Goal: Task Accomplishment & Management: Manage account settings

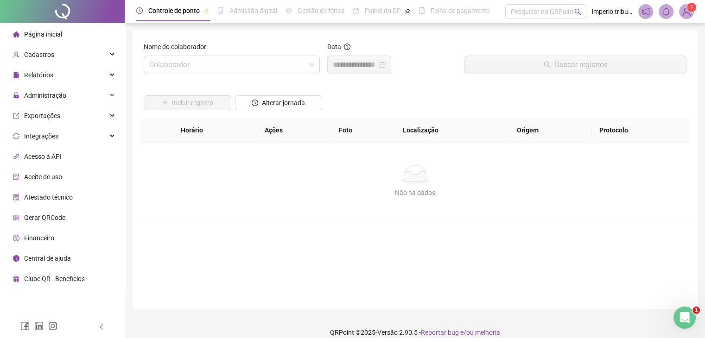
click at [178, 74] on div "Nome do colaborador Colaborador" at bounding box center [232, 62] width 184 height 40
click at [185, 64] on input "search" at bounding box center [227, 65] width 157 height 18
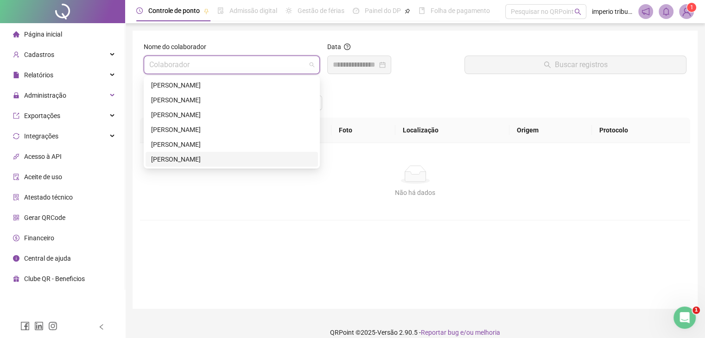
click at [193, 160] on div "[PERSON_NAME]" at bounding box center [231, 159] width 161 height 10
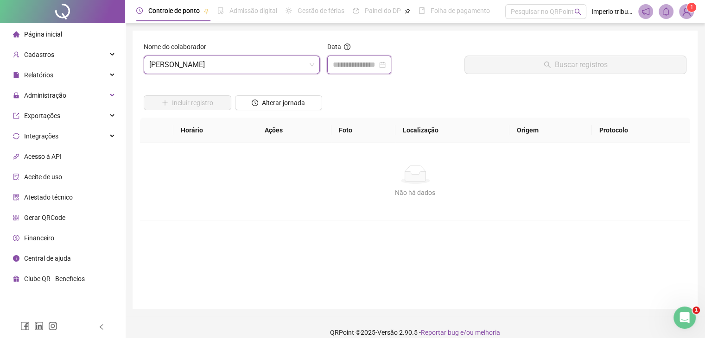
click at [361, 69] on input at bounding box center [355, 64] width 45 height 11
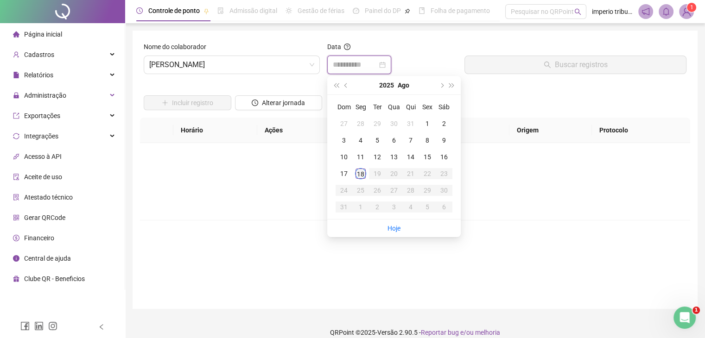
type input "**********"
click at [360, 175] on div "18" at bounding box center [360, 173] width 11 height 11
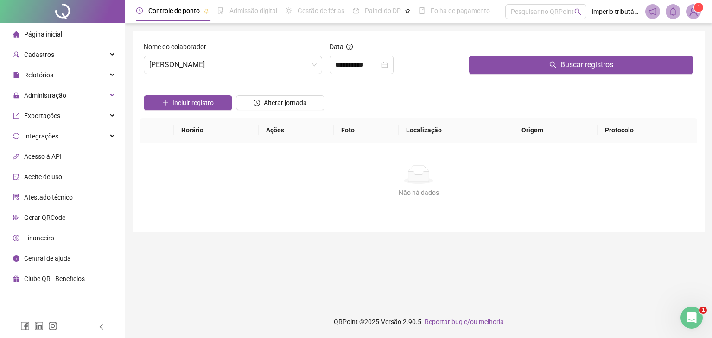
click at [537, 76] on div "Buscar registros" at bounding box center [581, 62] width 232 height 40
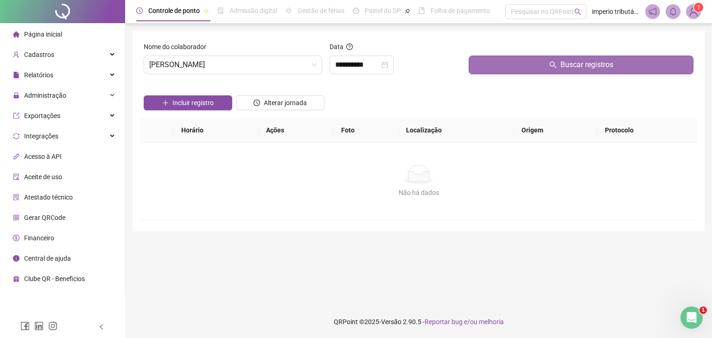
click at [546, 61] on button "Buscar registros" at bounding box center [581, 65] width 225 height 19
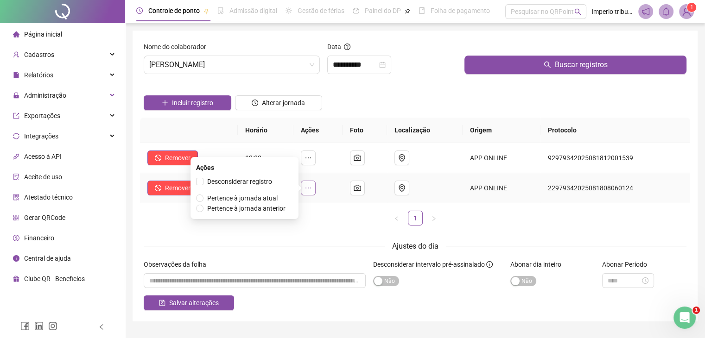
click at [312, 190] on icon "ellipsis" at bounding box center [308, 188] width 7 height 7
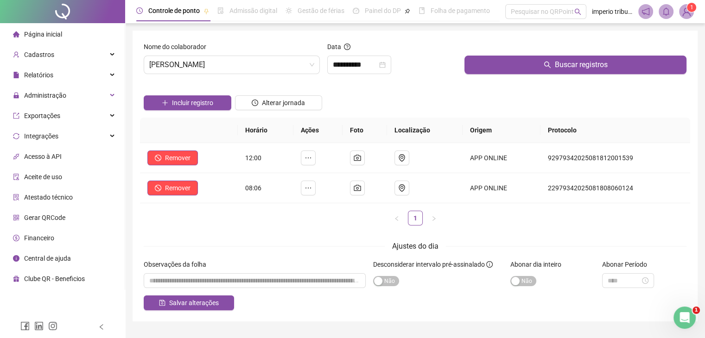
click at [230, 269] on div "Observações da folha" at bounding box center [255, 267] width 222 height 14
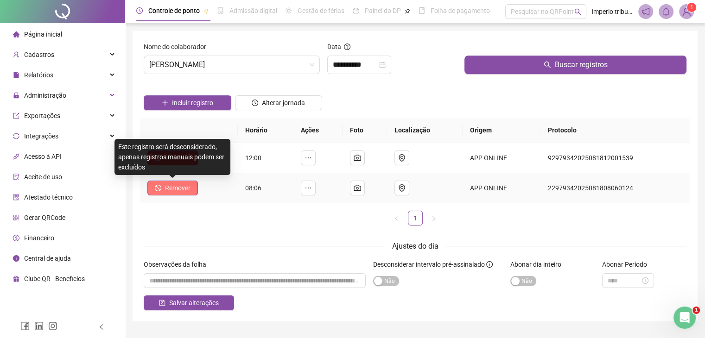
click at [171, 188] on span "Remover" at bounding box center [178, 188] width 26 height 10
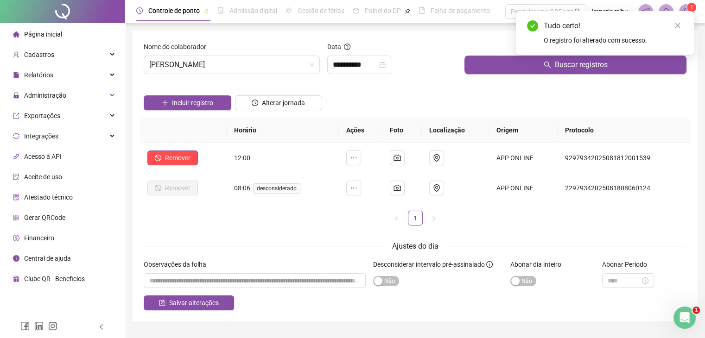
click at [267, 227] on div "Horário Ações Foto Localização Origem Protocolo Remover 12:00 APP ONLINE 929793…" at bounding box center [415, 175] width 550 height 115
click at [202, 105] on span "Incluir registro" at bounding box center [192, 103] width 41 height 10
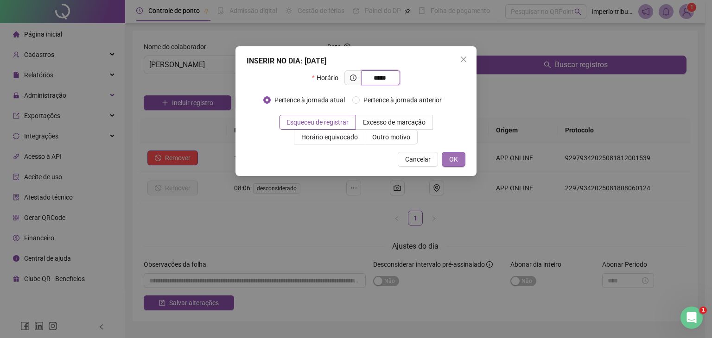
type input "*****"
click at [460, 160] on button "OK" at bounding box center [454, 159] width 24 height 15
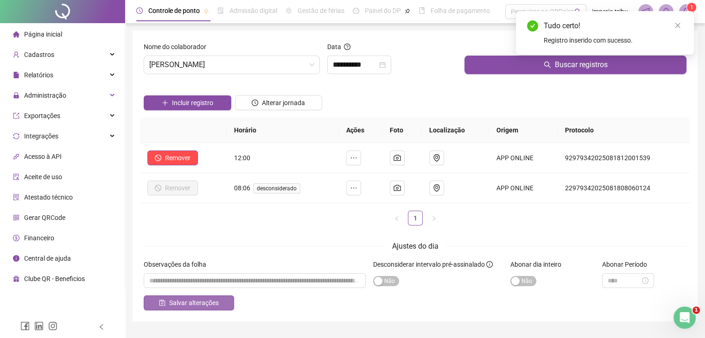
click at [199, 298] on span "Salvar alterações" at bounding box center [194, 303] width 50 height 10
click at [377, 63] on input "**********" at bounding box center [355, 64] width 45 height 11
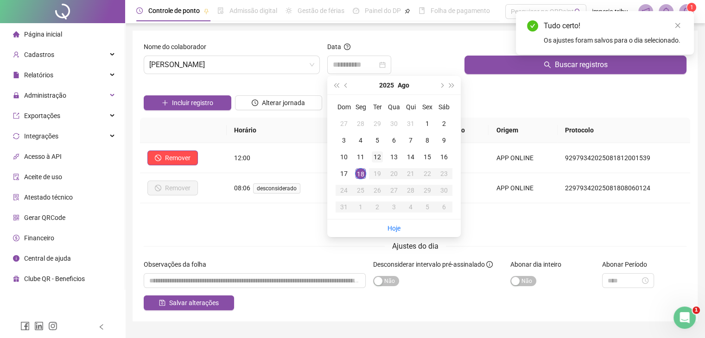
click at [382, 162] on div "12" at bounding box center [377, 157] width 11 height 11
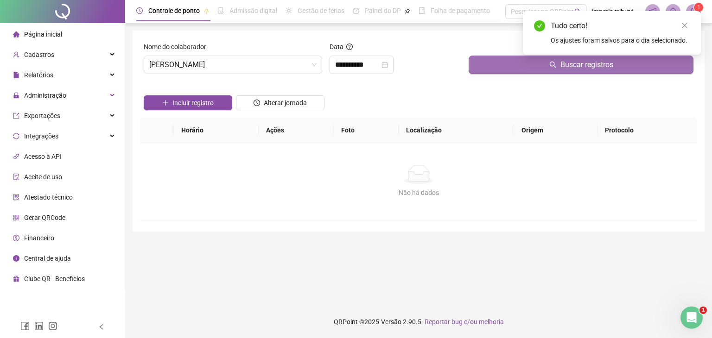
click at [492, 65] on button "Buscar registros" at bounding box center [581, 65] width 225 height 19
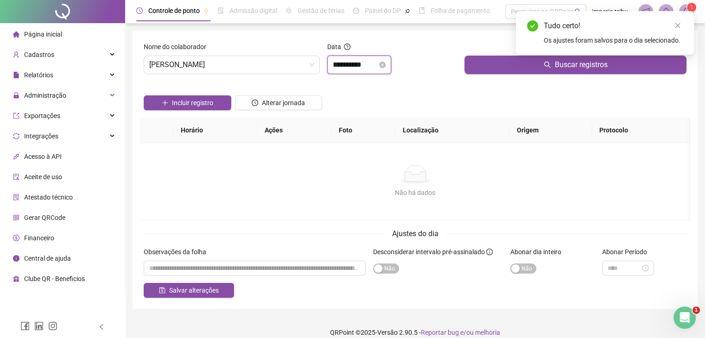
click at [371, 65] on input "**********" at bounding box center [355, 64] width 45 height 11
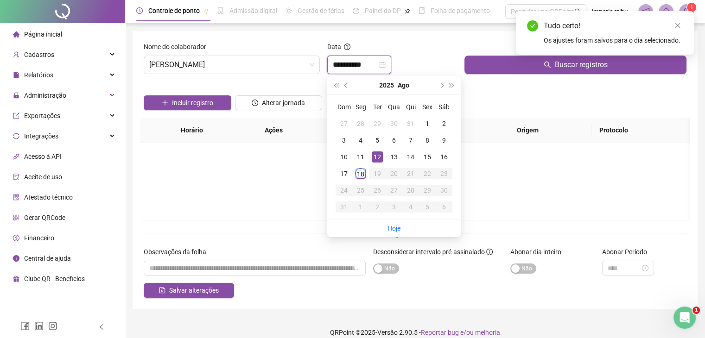
type input "**********"
drag, startPoint x: 359, startPoint y: 178, endPoint x: 365, endPoint y: 172, distance: 8.9
click at [360, 178] on div "18" at bounding box center [360, 173] width 11 height 11
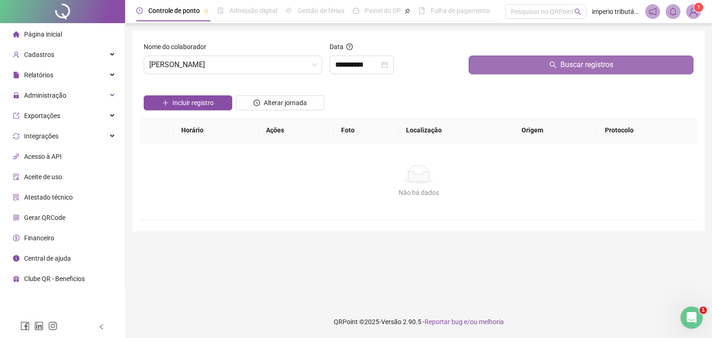
click at [488, 71] on button "Buscar registros" at bounding box center [581, 65] width 225 height 19
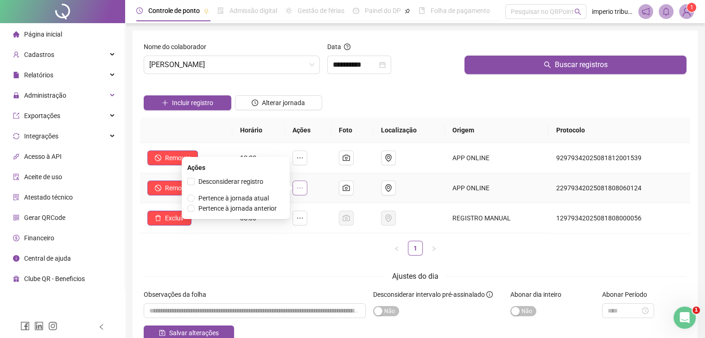
click at [302, 190] on icon "ellipsis" at bounding box center [299, 188] width 7 height 7
click at [256, 183] on span "Desconsiderar registro" at bounding box center [230, 181] width 65 height 7
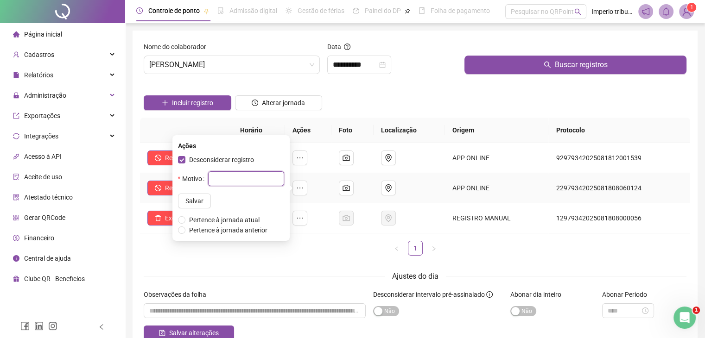
click at [210, 181] on input "text" at bounding box center [246, 179] width 76 height 15
type input "****"
click at [185, 201] on span "Salvar" at bounding box center [194, 201] width 18 height 10
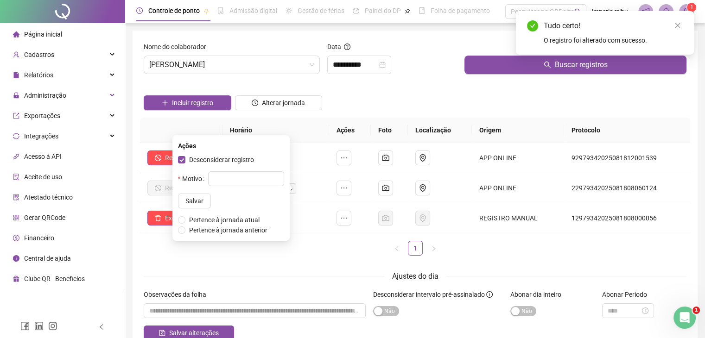
click at [330, 252] on ul "1" at bounding box center [415, 248] width 550 height 15
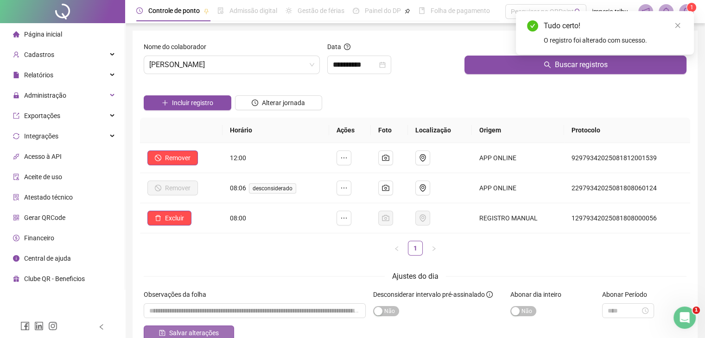
click at [223, 328] on button "Salvar alterações" at bounding box center [189, 333] width 90 height 15
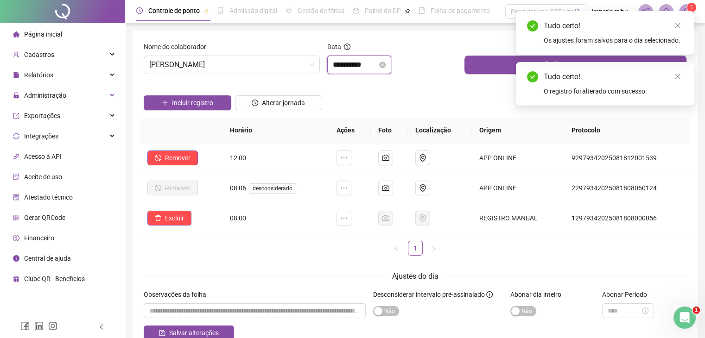
click at [373, 60] on input "**********" at bounding box center [355, 64] width 45 height 11
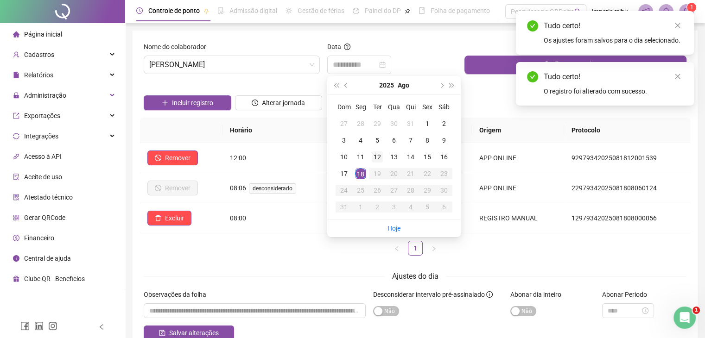
click at [380, 160] on div "12" at bounding box center [377, 157] width 11 height 11
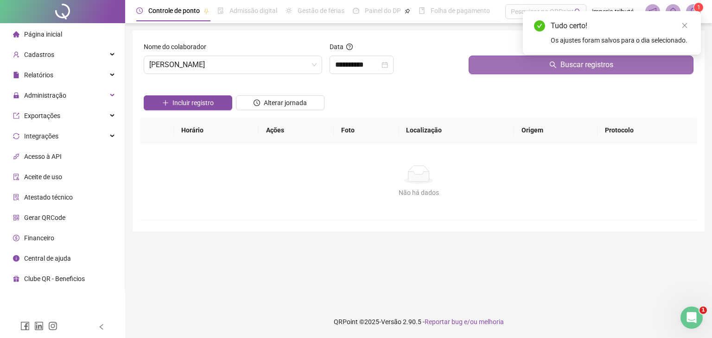
click at [481, 66] on button "Buscar registros" at bounding box center [581, 65] width 225 height 19
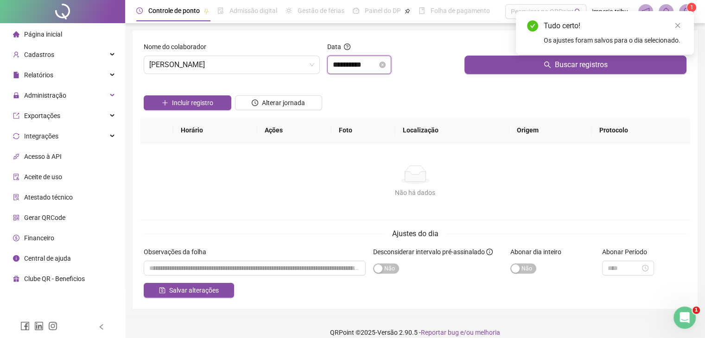
click at [377, 66] on input "**********" at bounding box center [355, 64] width 45 height 11
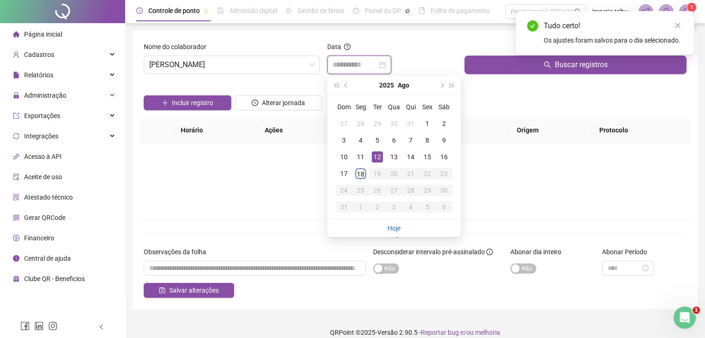
type input "**********"
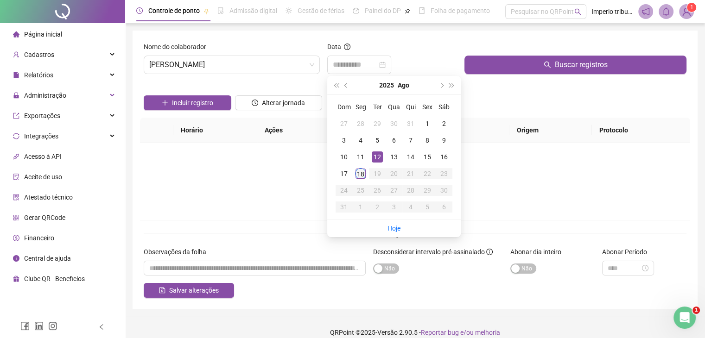
click at [363, 172] on div "18" at bounding box center [360, 173] width 11 height 11
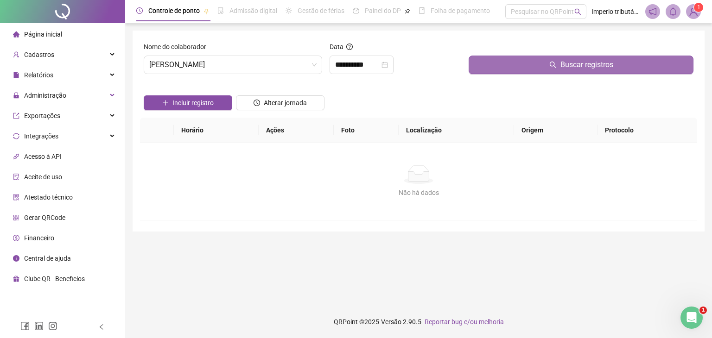
click at [536, 67] on button "Buscar registros" at bounding box center [581, 65] width 225 height 19
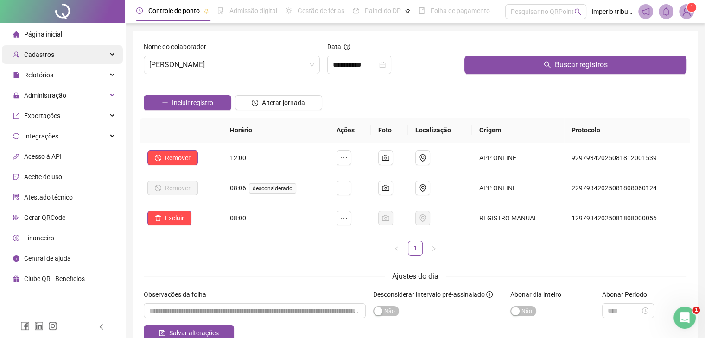
click at [86, 52] on div "Cadastros" at bounding box center [62, 54] width 121 height 19
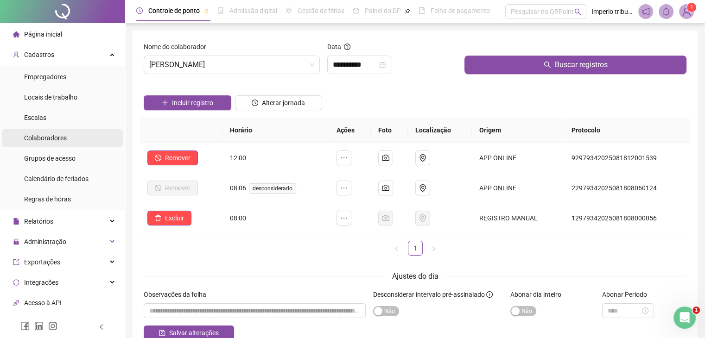
click at [70, 138] on li "Colaboradores" at bounding box center [62, 138] width 121 height 19
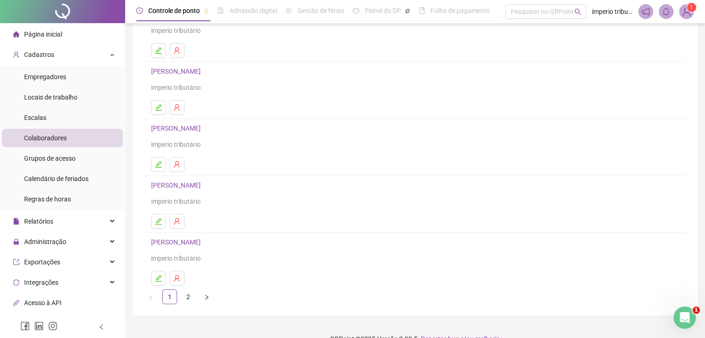
scroll to position [109, 0]
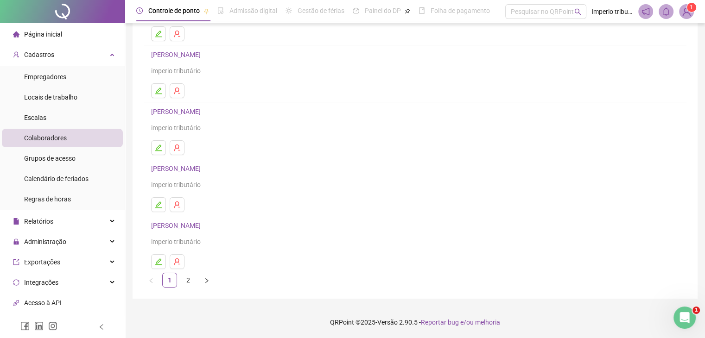
click at [186, 284] on link "2" at bounding box center [188, 281] width 14 height 14
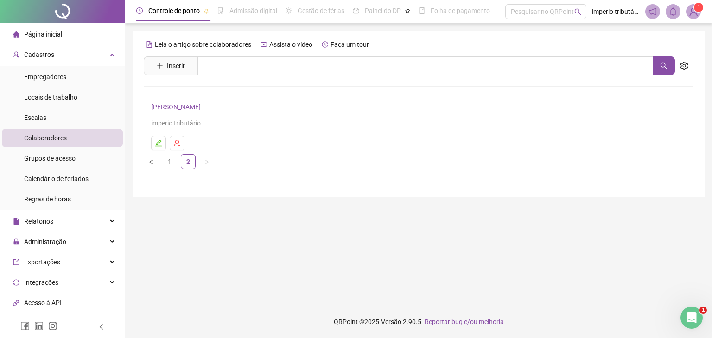
click at [204, 106] on link "[PERSON_NAME]" at bounding box center [177, 106] width 52 height 7
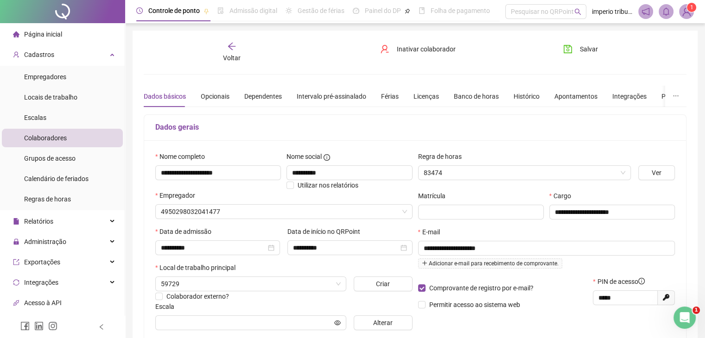
type input "**********"
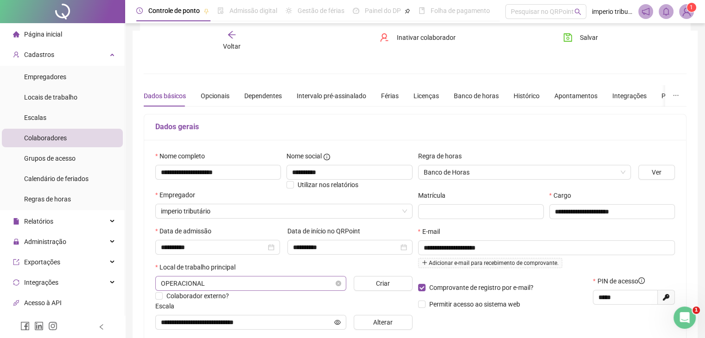
scroll to position [46, 0]
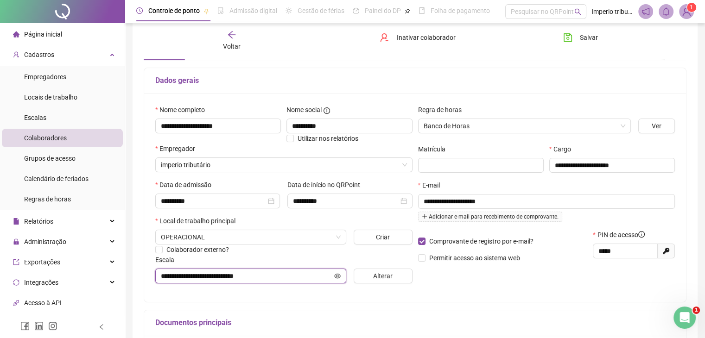
click at [295, 273] on input "**********" at bounding box center [247, 276] width 172 height 10
click at [371, 272] on button "Alterar" at bounding box center [383, 276] width 59 height 15
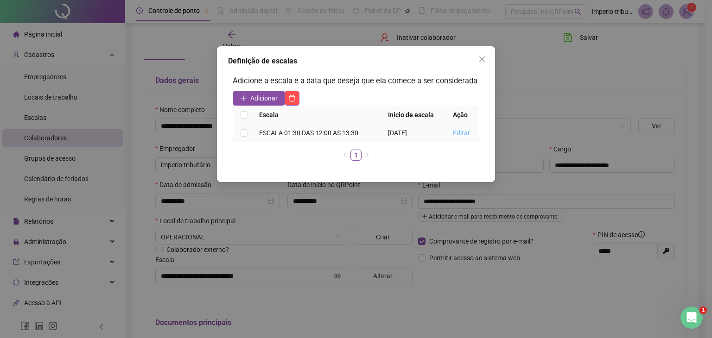
click at [462, 130] on link "Editar" at bounding box center [461, 132] width 17 height 7
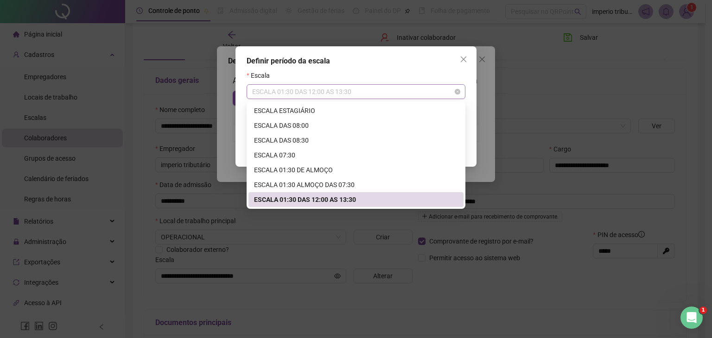
click at [364, 91] on span "ESCALA 01:30 DAS 12:00 AS 13:30" at bounding box center [356, 92] width 208 height 14
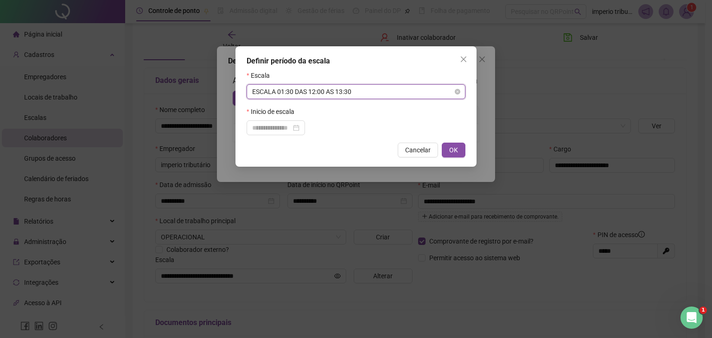
click at [364, 95] on span "ESCALA 01:30 DAS 12:00 AS 13:30" at bounding box center [356, 92] width 208 height 14
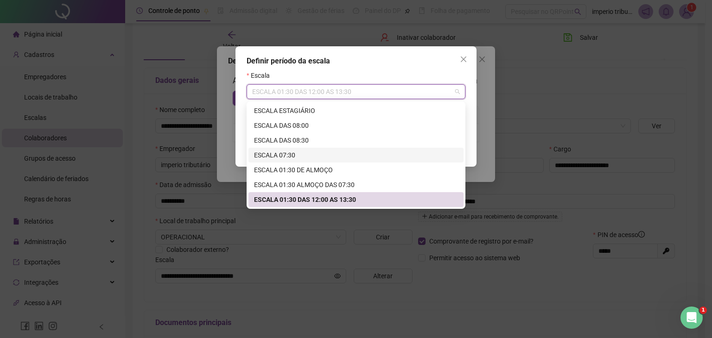
click at [325, 152] on div "ESCALA 07:30" at bounding box center [356, 155] width 204 height 10
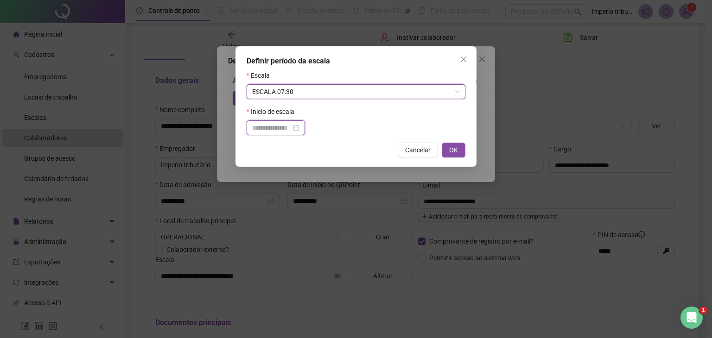
click at [265, 128] on input at bounding box center [271, 128] width 39 height 10
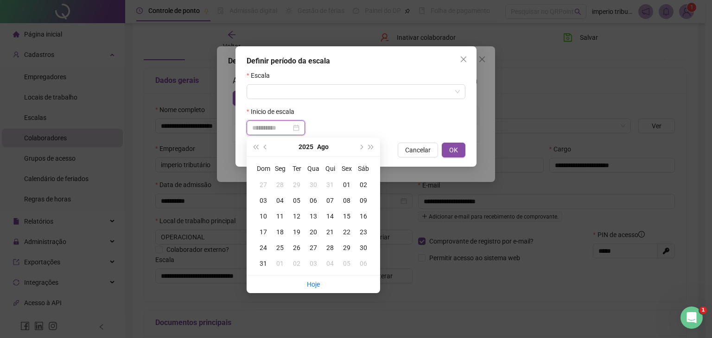
type input "**********"
click at [311, 93] on input "search" at bounding box center [351, 92] width 199 height 14
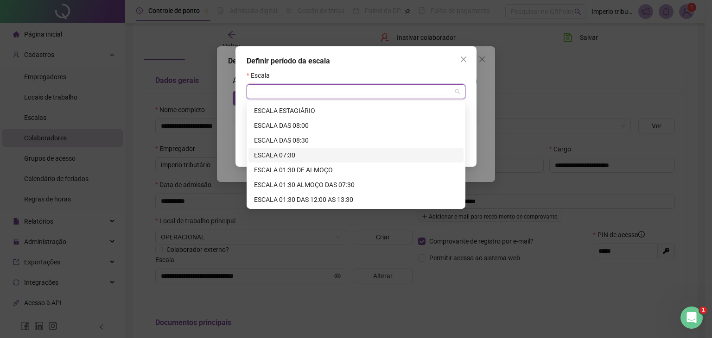
click at [290, 153] on div "ESCALA 07:30" at bounding box center [356, 155] width 204 height 10
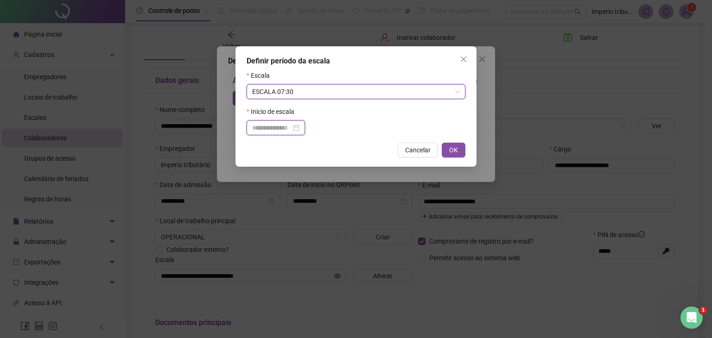
click at [274, 125] on input at bounding box center [271, 128] width 39 height 10
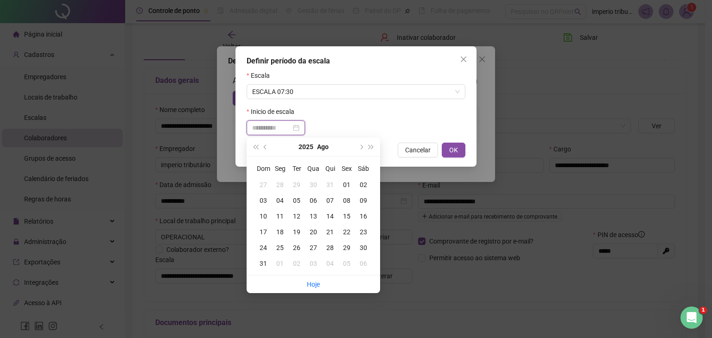
type input "**********"
click at [294, 234] on div "19" at bounding box center [296, 232] width 17 height 10
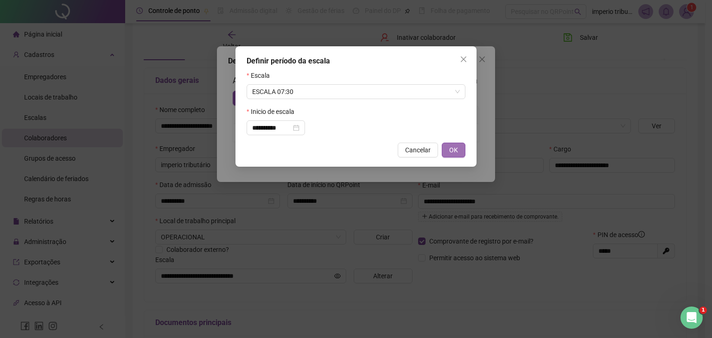
click at [457, 150] on span "OK" at bounding box center [453, 150] width 9 height 10
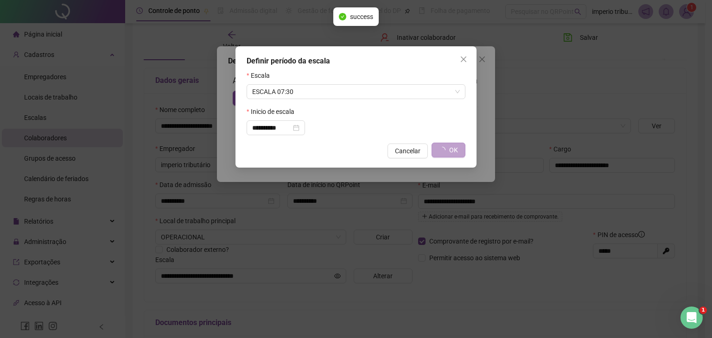
type input "**********"
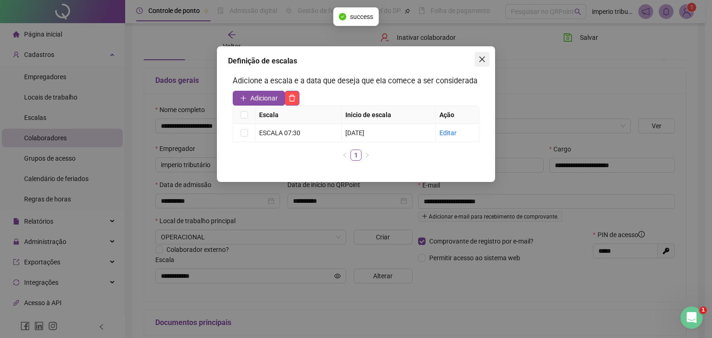
click at [479, 63] on icon "close" at bounding box center [482, 59] width 7 height 7
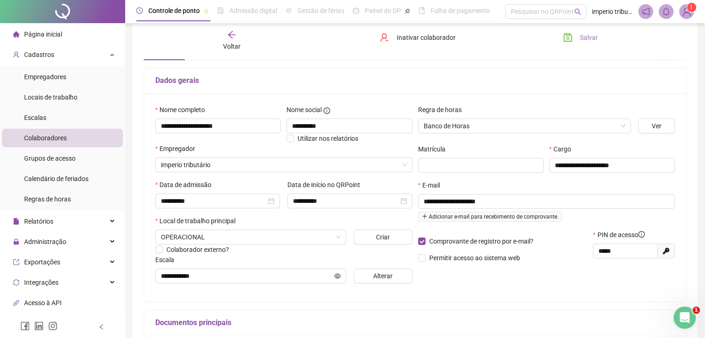
click at [599, 36] on button "Salvar" at bounding box center [580, 37] width 49 height 15
click at [72, 19] on div at bounding box center [62, 11] width 125 height 23
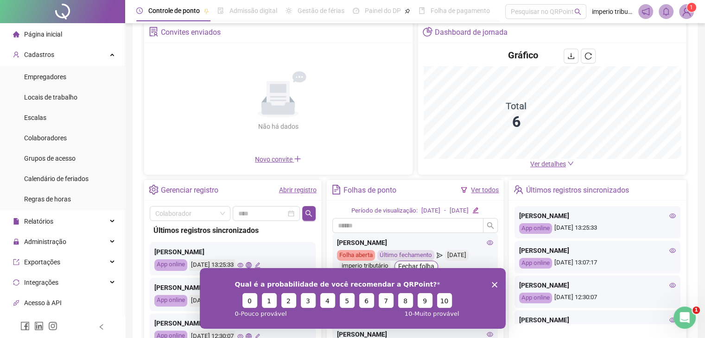
click at [500, 287] on div "Qual é a probabilidade de você recomendar a QRPoint? 0 1 2 3 4 5 6 7 8 9 10 0 -…" at bounding box center [352, 298] width 306 height 61
click at [494, 285] on polygon "Encerrar pesquisa" at bounding box center [495, 285] width 6 height 6
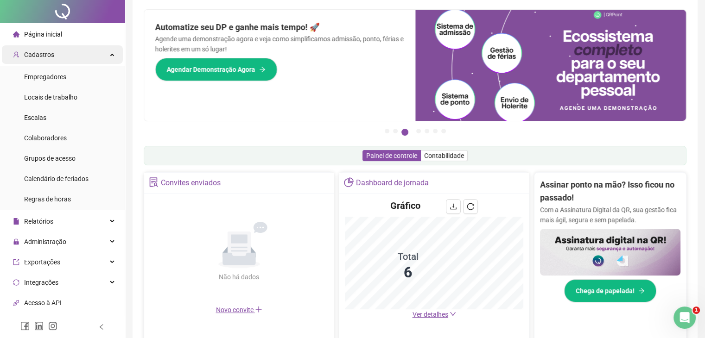
scroll to position [46, 0]
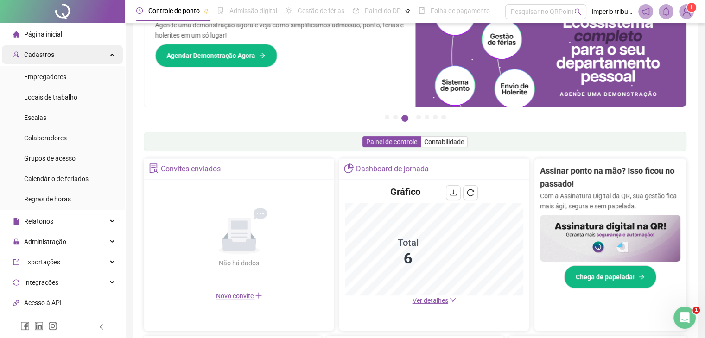
click at [106, 52] on div "Cadastros" at bounding box center [62, 54] width 121 height 19
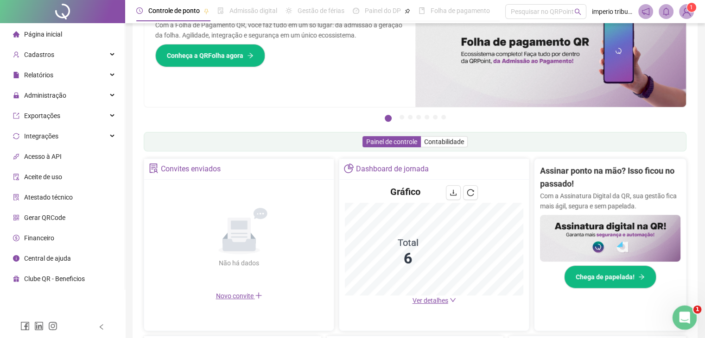
click at [685, 319] on icon "Abertura do Messenger da Intercom" at bounding box center [683, 316] width 15 height 15
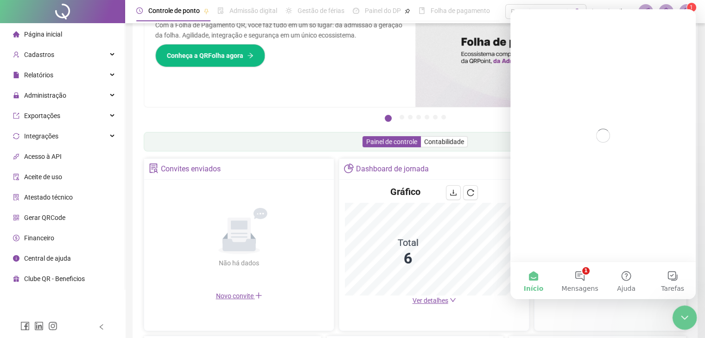
scroll to position [0, 0]
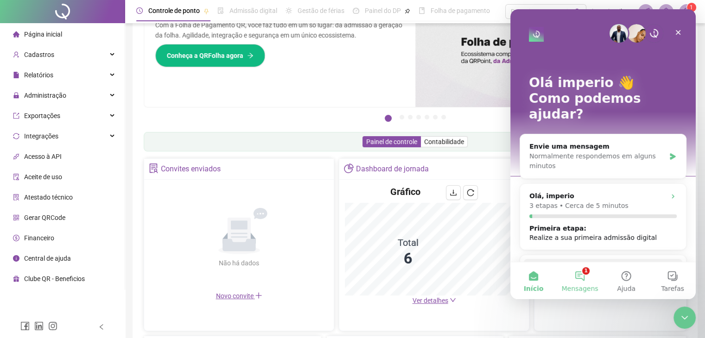
click at [582, 277] on button "1 Mensagens" at bounding box center [580, 280] width 46 height 37
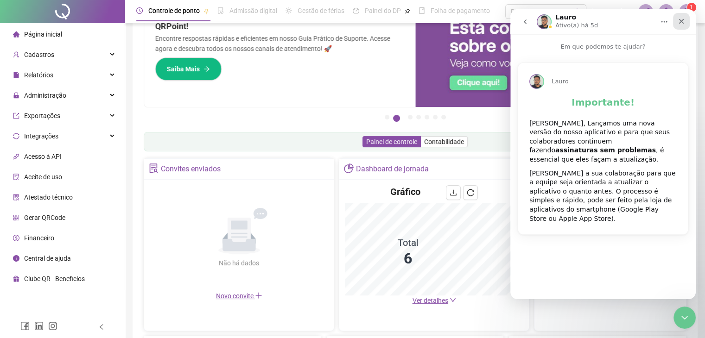
click at [681, 20] on icon "Fechar" at bounding box center [681, 21] width 5 height 5
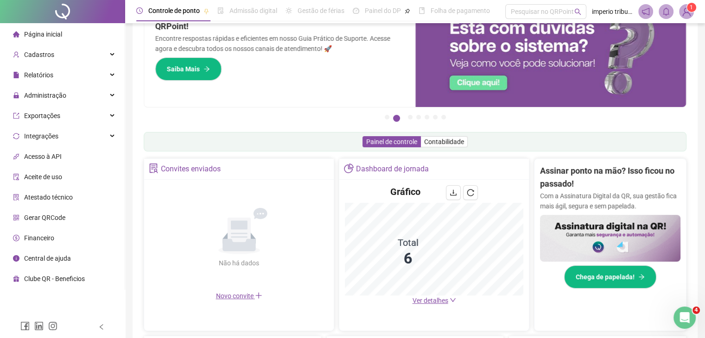
click at [684, 9] on img at bounding box center [687, 12] width 14 height 14
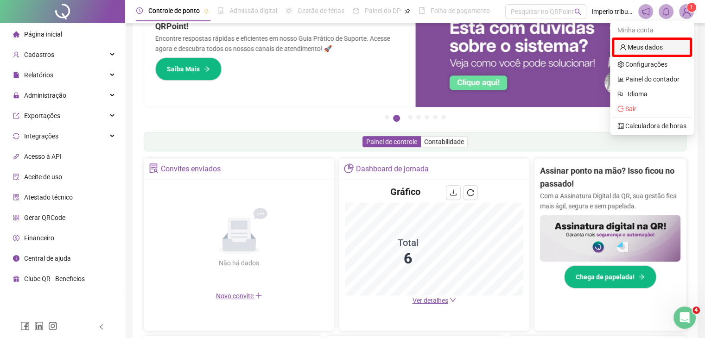
click at [651, 47] on link "Meus dados" at bounding box center [641, 47] width 43 height 7
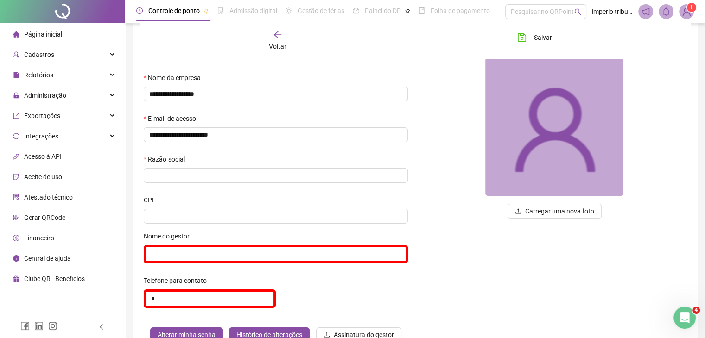
drag, startPoint x: 63, startPoint y: 39, endPoint x: 68, endPoint y: 44, distance: 6.9
click at [64, 39] on li "Página inicial" at bounding box center [62, 34] width 121 height 19
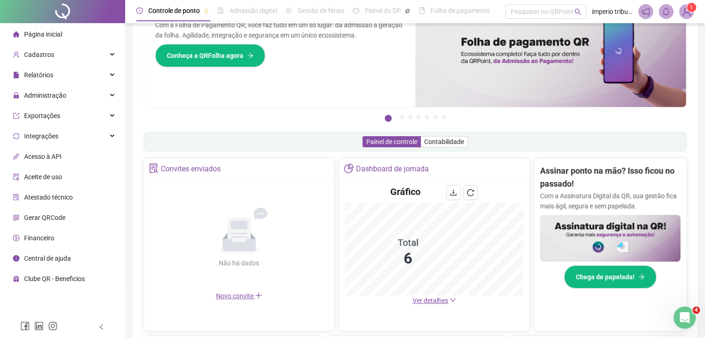
drag, startPoint x: 666, startPoint y: 309, endPoint x: 672, endPoint y: 312, distance: 6.5
click at [667, 310] on div "Assinar ponto na mão? Isso ficou no passado! Com a Assinatura Digital da QR, su…" at bounding box center [611, 241] width 152 height 165
drag, startPoint x: 683, startPoint y: 319, endPoint x: 683, endPoint y: 325, distance: 6.0
click at [683, 319] on icon "Abertura do Messenger da Intercom" at bounding box center [683, 316] width 15 height 15
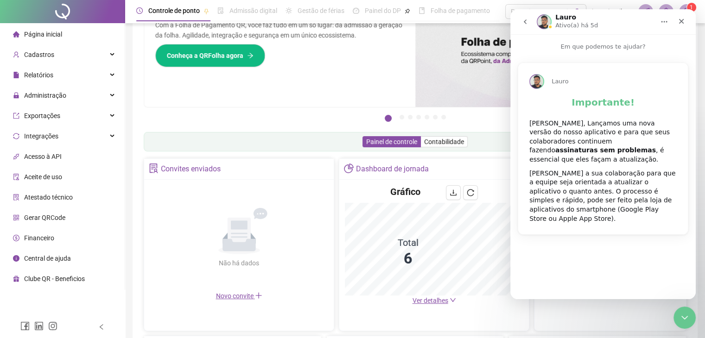
click at [523, 23] on icon "go back" at bounding box center [525, 21] width 7 height 7
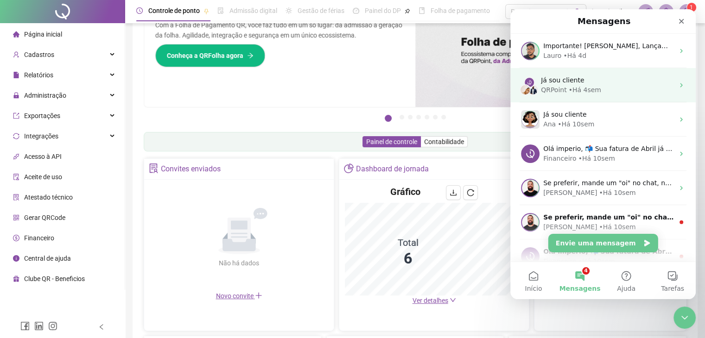
click at [616, 89] on div "QRPoint • Há 4sem" at bounding box center [607, 90] width 133 height 10
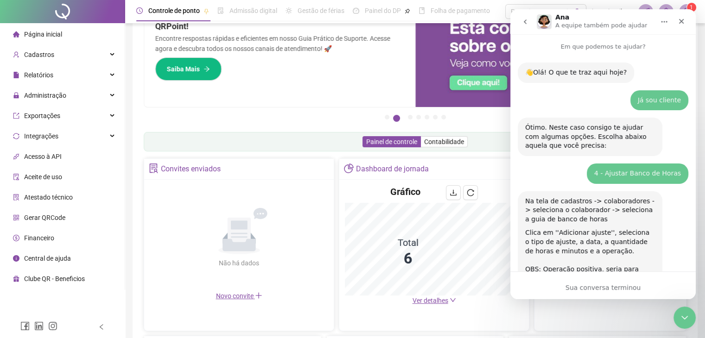
scroll to position [90, 0]
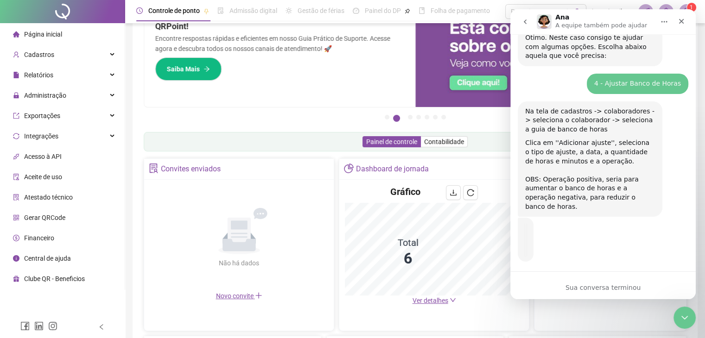
click at [527, 25] on icon "go back" at bounding box center [525, 21] width 7 height 7
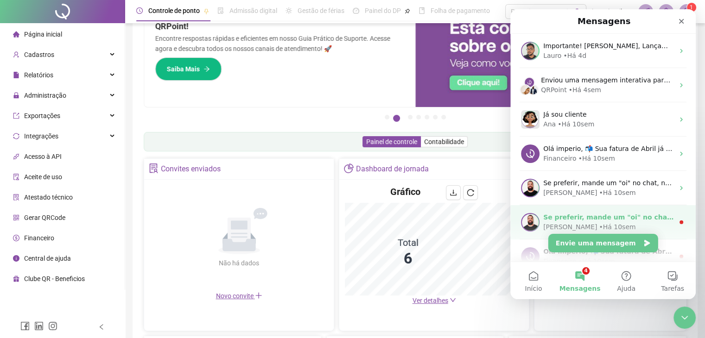
click at [643, 211] on div "Se preferir, mande um "oi" no chat, no canto direito da tela 😊 [PERSON_NAME] • …" at bounding box center [603, 222] width 185 height 34
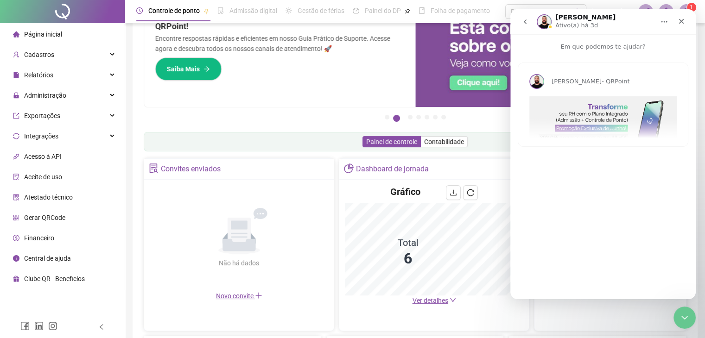
click at [520, 22] on button "go back" at bounding box center [526, 22] width 18 height 18
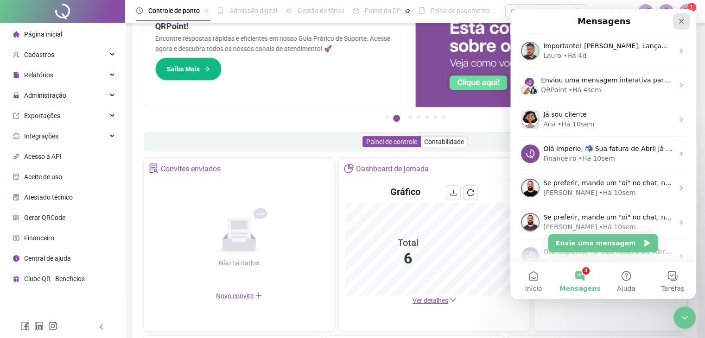
drag, startPoint x: 681, startPoint y: 24, endPoint x: 1191, endPoint y: 32, distance: 510.1
click at [681, 24] on icon "Fechar" at bounding box center [681, 21] width 7 height 7
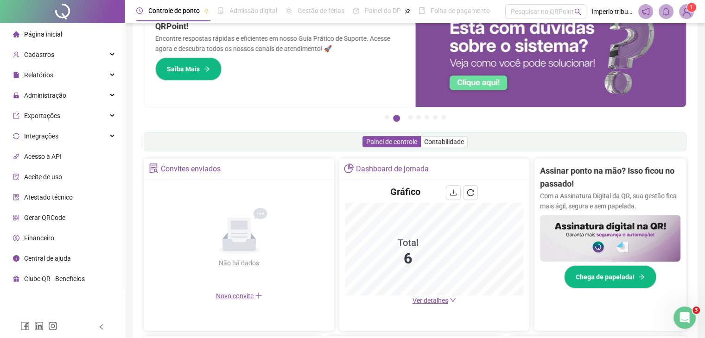
click at [684, 10] on img at bounding box center [687, 12] width 14 height 14
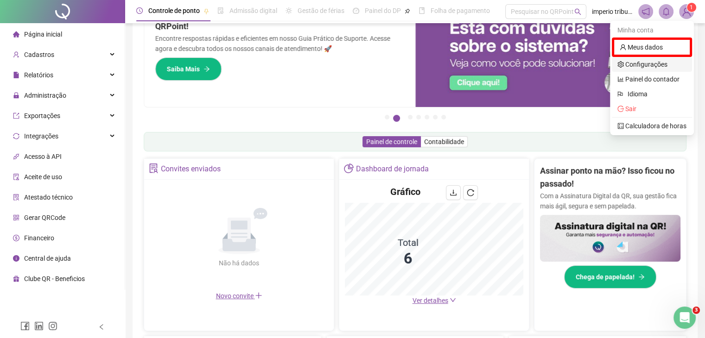
click at [662, 61] on link "Configurações" at bounding box center [643, 64] width 50 height 7
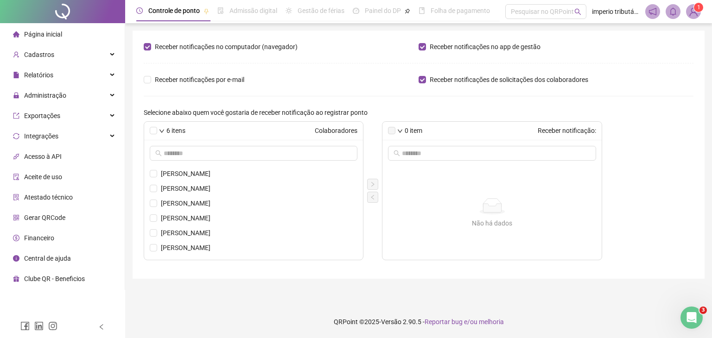
click at [54, 35] on span "Página inicial" at bounding box center [43, 34] width 38 height 7
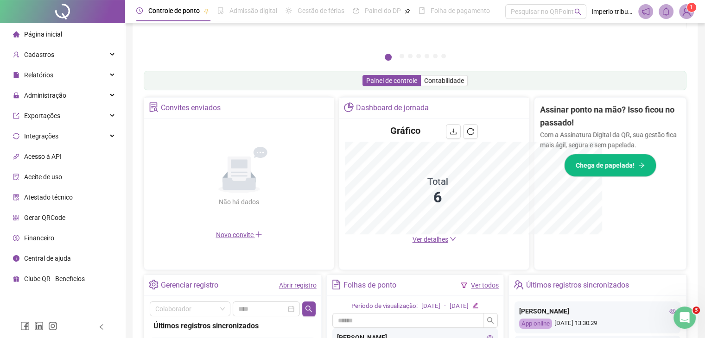
click at [81, 38] on li "Página inicial" at bounding box center [62, 34] width 121 height 19
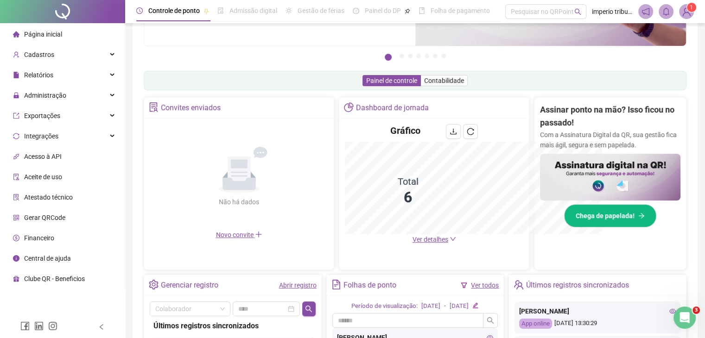
scroll to position [245, 0]
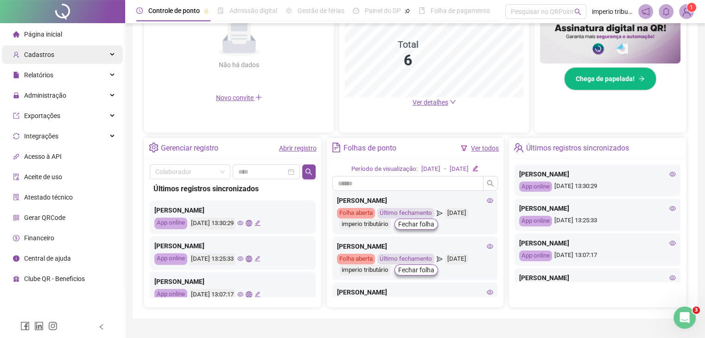
drag, startPoint x: 79, startPoint y: 40, endPoint x: 106, endPoint y: 46, distance: 27.5
click at [79, 42] on li "Página inicial" at bounding box center [62, 34] width 121 height 19
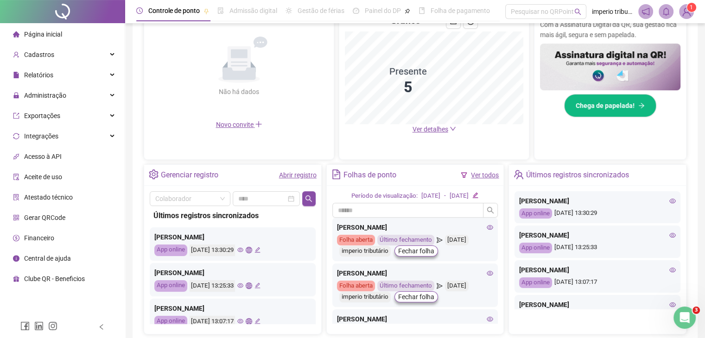
scroll to position [125, 0]
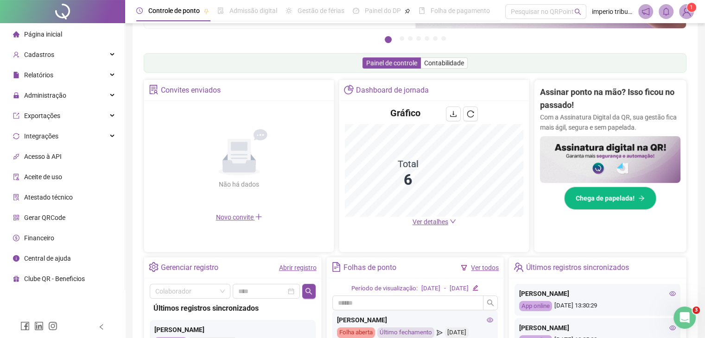
click at [419, 223] on span "Ver detalhes" at bounding box center [431, 221] width 36 height 7
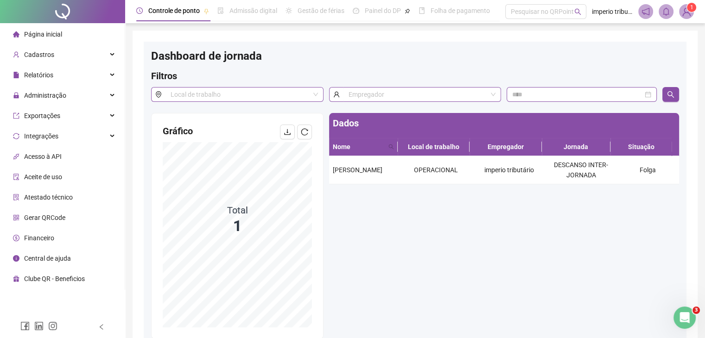
scroll to position [20, 0]
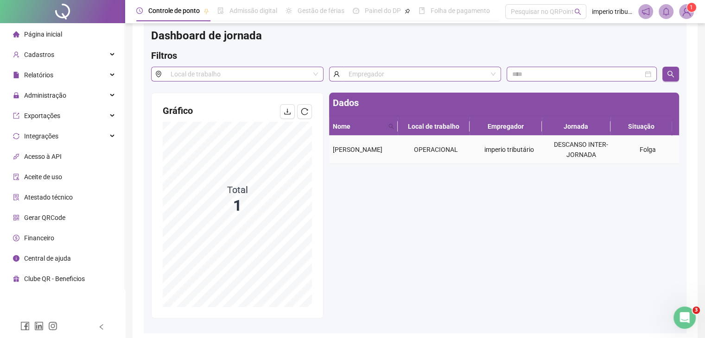
click at [361, 152] on span "[PERSON_NAME]" at bounding box center [358, 149] width 50 height 7
click at [289, 116] on button "button" at bounding box center [287, 111] width 15 height 15
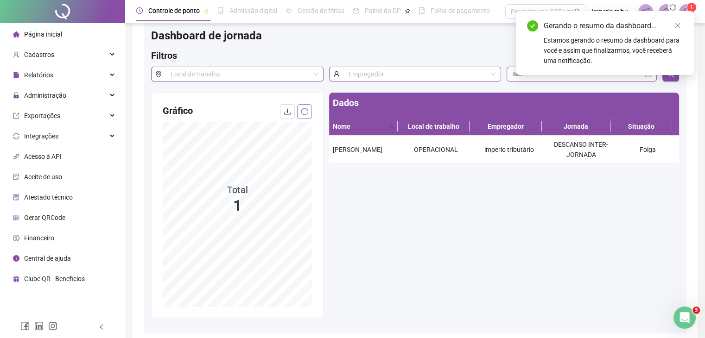
click at [310, 111] on button "button" at bounding box center [304, 111] width 15 height 15
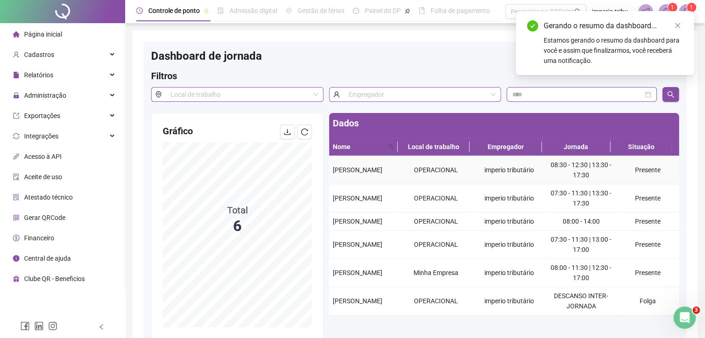
scroll to position [46, 0]
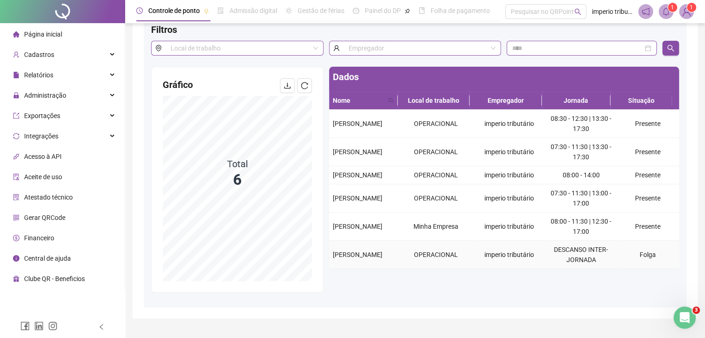
click at [402, 265] on td "OPERACIONAL" at bounding box center [436, 255] width 74 height 28
drag, startPoint x: 630, startPoint y: 263, endPoint x: 637, endPoint y: 264, distance: 6.6
click at [631, 263] on td "Folga" at bounding box center [647, 255] width 63 height 28
click at [645, 264] on td "Folga" at bounding box center [647, 255] width 63 height 28
click at [37, 35] on span "Página inicial" at bounding box center [43, 34] width 38 height 7
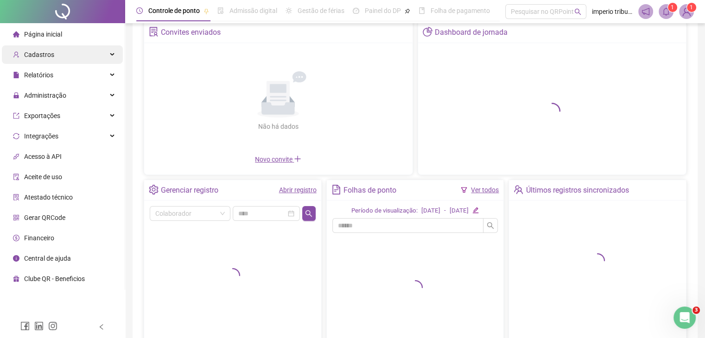
click at [77, 60] on div "Cadastros" at bounding box center [62, 54] width 121 height 19
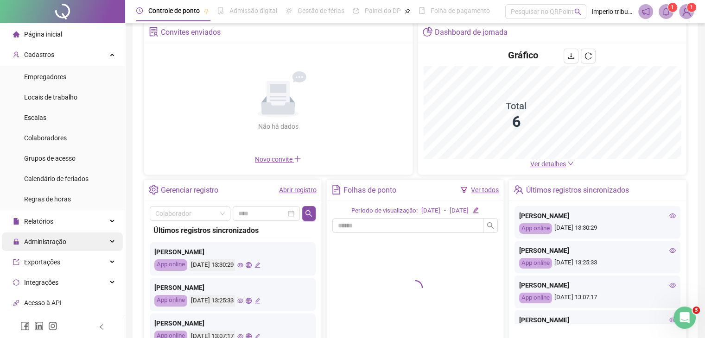
click at [61, 238] on span "Administração" at bounding box center [45, 241] width 42 height 7
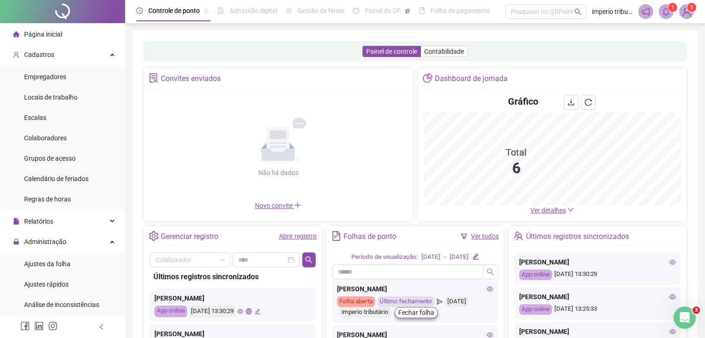
scroll to position [93, 0]
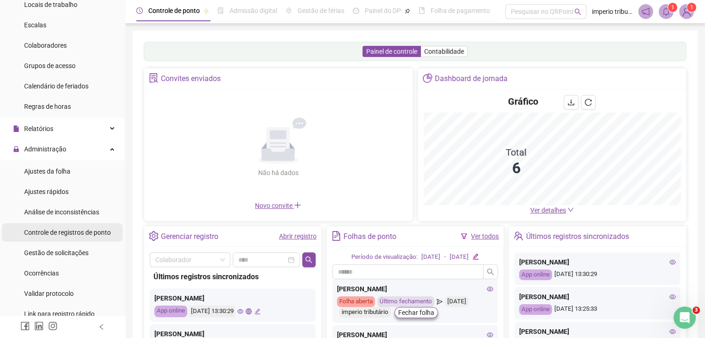
click at [85, 224] on div "Controle de registros de ponto" at bounding box center [67, 233] width 87 height 19
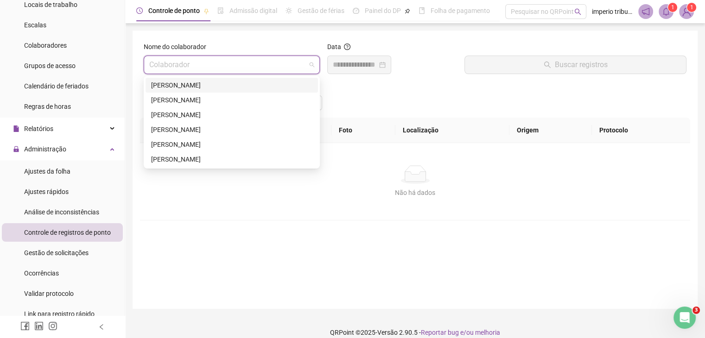
click at [191, 69] on input "search" at bounding box center [227, 65] width 157 height 18
click at [229, 133] on div "[PERSON_NAME]" at bounding box center [231, 130] width 161 height 10
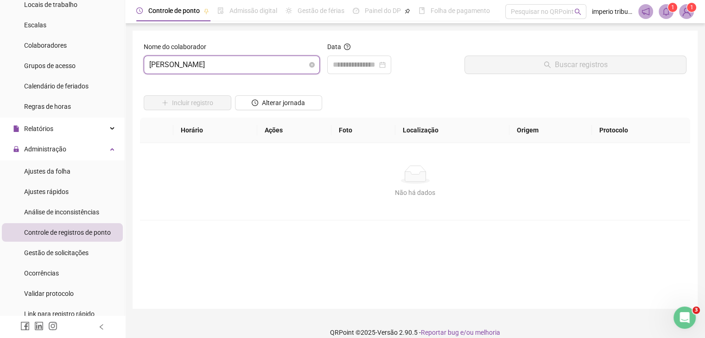
click at [264, 64] on span "[PERSON_NAME]" at bounding box center [231, 65] width 165 height 18
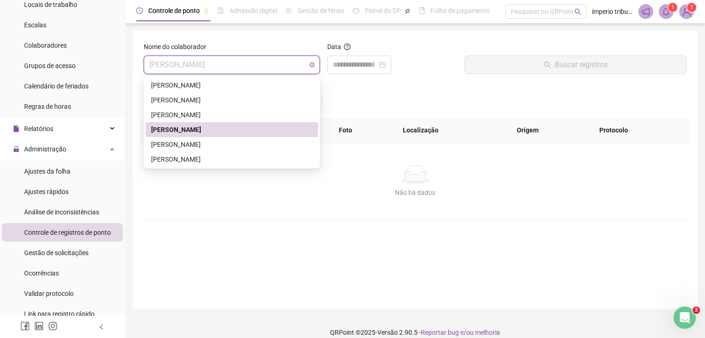
click at [275, 64] on span "[PERSON_NAME]" at bounding box center [231, 65] width 165 height 18
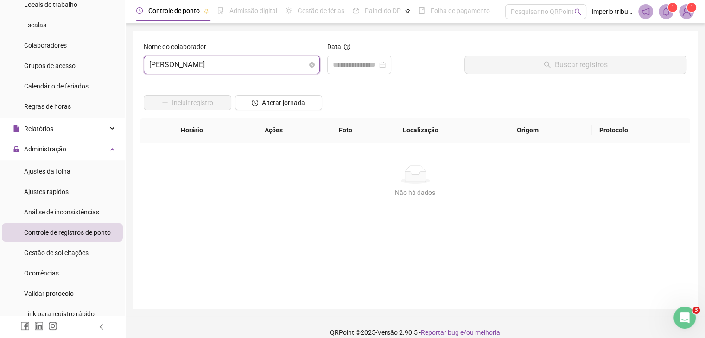
click at [277, 64] on span "[PERSON_NAME]" at bounding box center [231, 65] width 165 height 18
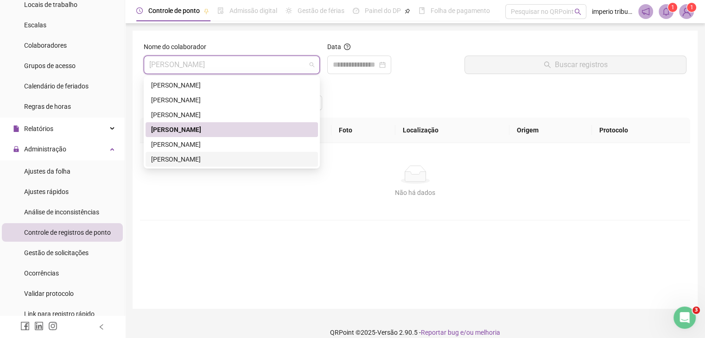
click at [220, 155] on div "[PERSON_NAME]" at bounding box center [231, 159] width 161 height 10
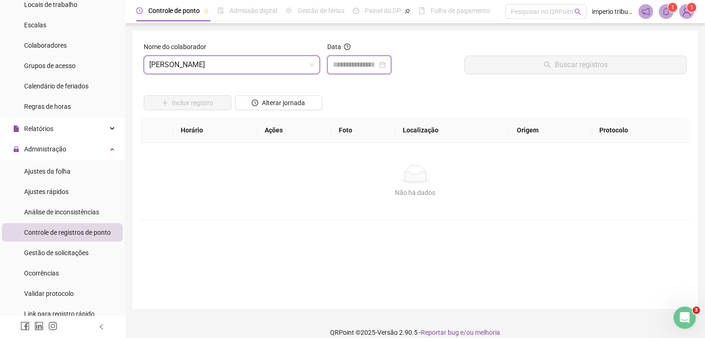
click at [360, 63] on input at bounding box center [355, 64] width 45 height 11
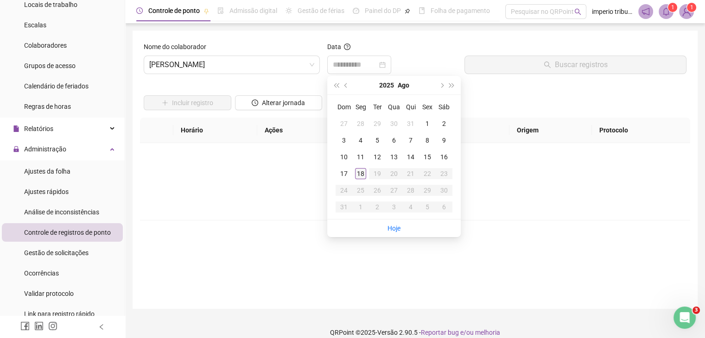
click at [367, 171] on td "18" at bounding box center [360, 174] width 17 height 17
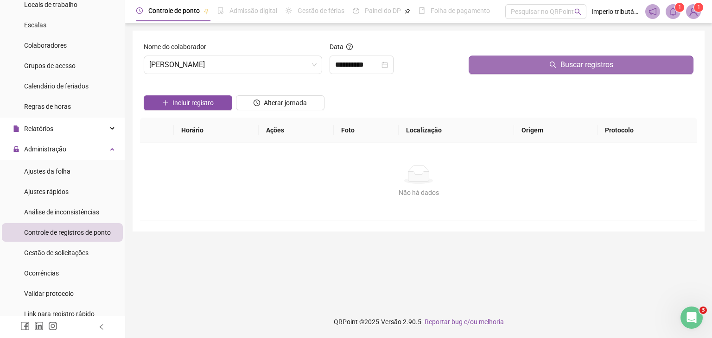
click at [523, 61] on button "Buscar registros" at bounding box center [581, 65] width 225 height 19
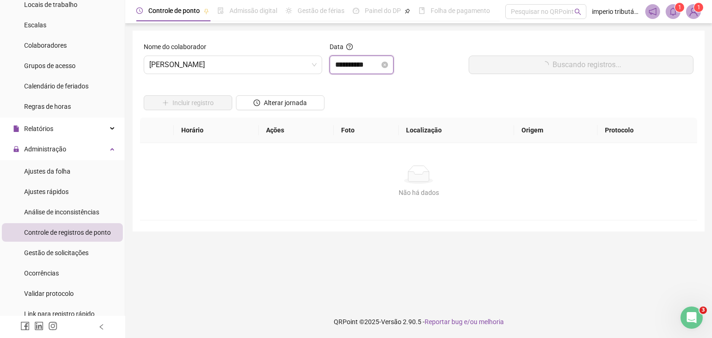
click at [380, 61] on input "**********" at bounding box center [357, 64] width 45 height 11
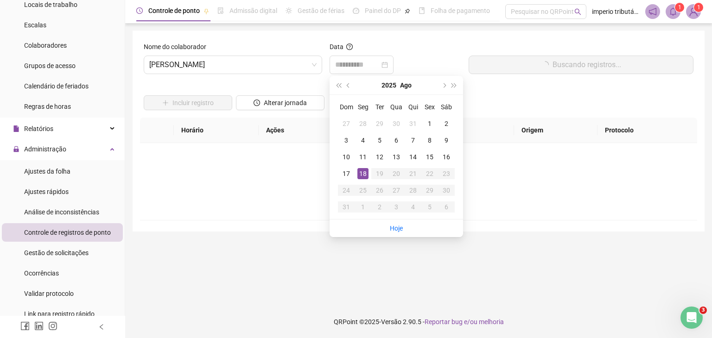
click at [348, 173] on div "17" at bounding box center [346, 173] width 11 height 11
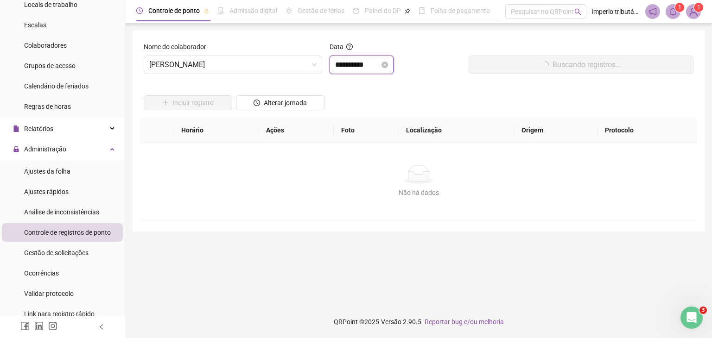
click at [380, 67] on input "**********" at bounding box center [357, 64] width 45 height 11
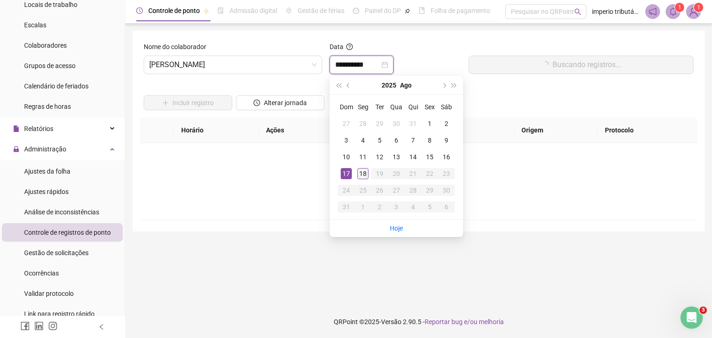
type input "**********"
click at [359, 171] on div "18" at bounding box center [363, 173] width 11 height 11
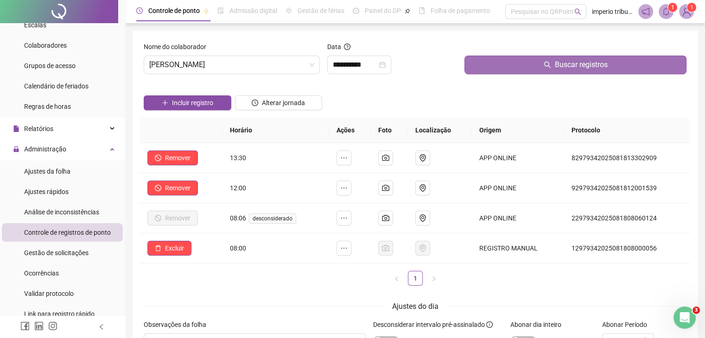
click at [573, 65] on span "Buscar registros" at bounding box center [581, 64] width 53 height 11
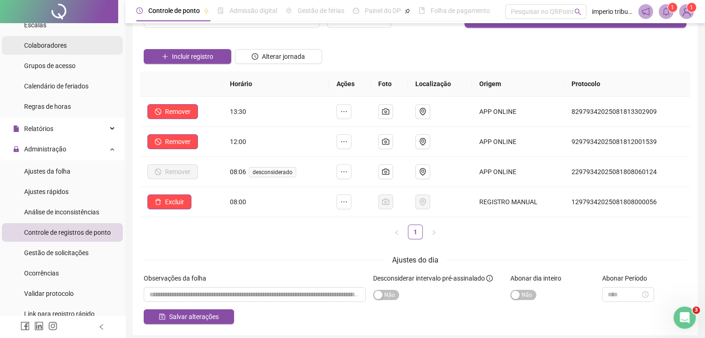
scroll to position [46, 0]
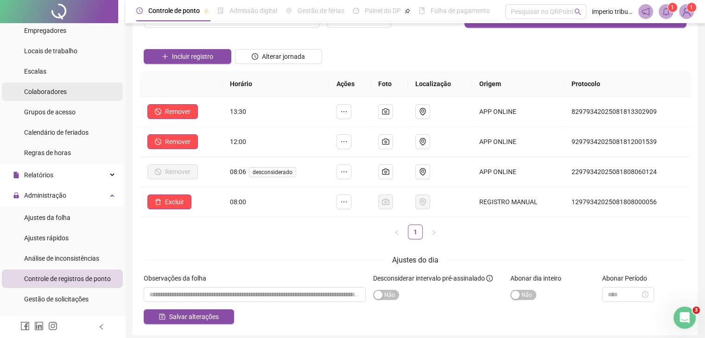
click at [63, 100] on div "Colaboradores" at bounding box center [45, 92] width 43 height 19
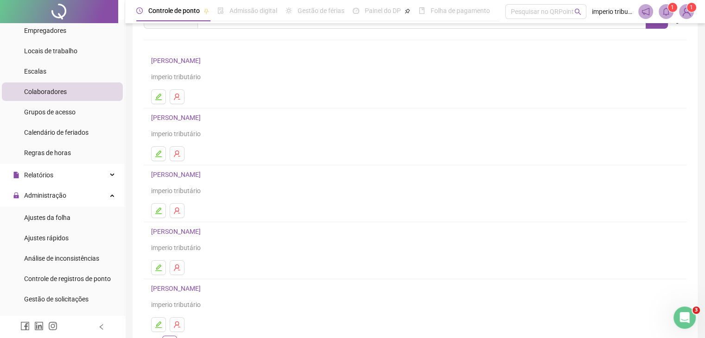
scroll to position [93, 0]
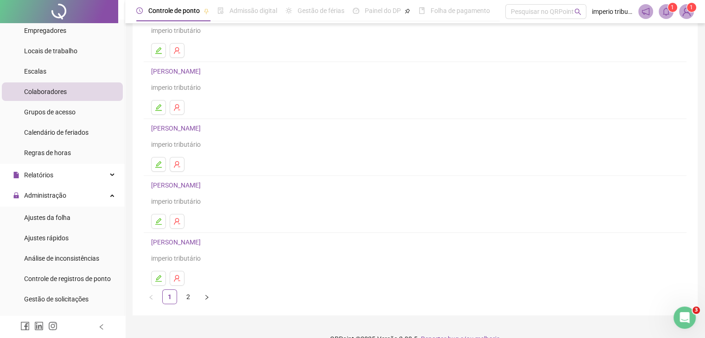
click at [187, 300] on link "2" at bounding box center [188, 297] width 14 height 14
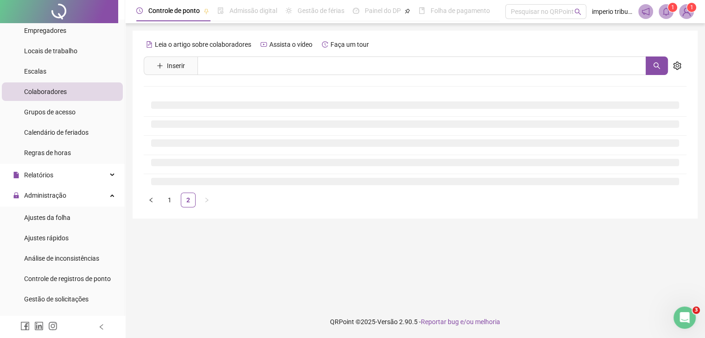
scroll to position [0, 0]
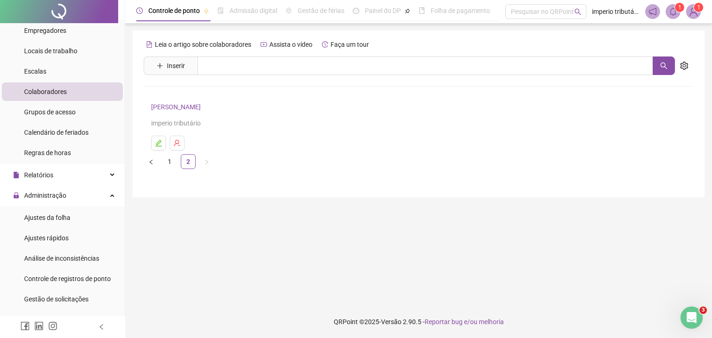
click at [204, 103] on link "[PERSON_NAME]" at bounding box center [177, 106] width 52 height 7
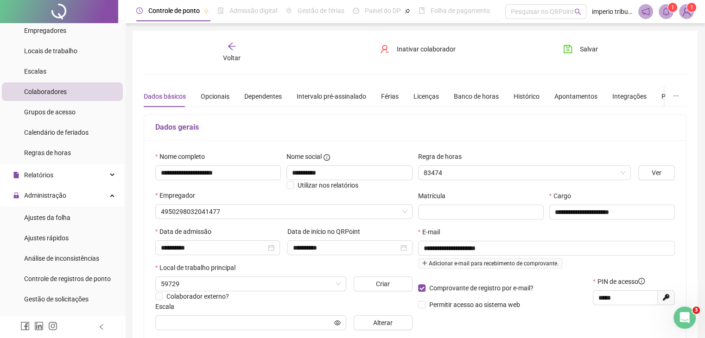
type input "**********"
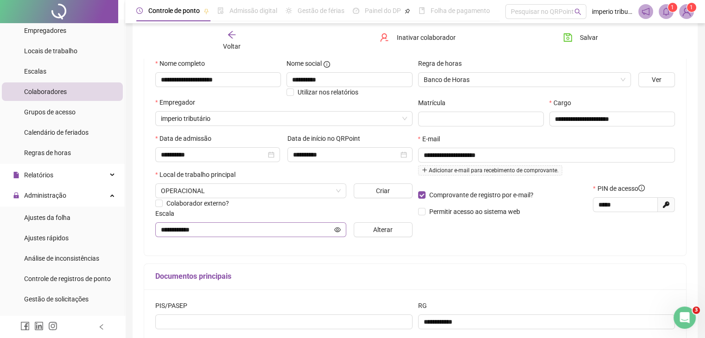
scroll to position [139, 0]
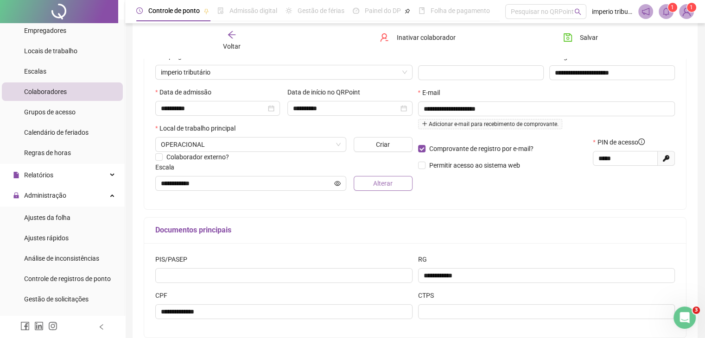
click at [393, 181] on button "Alterar" at bounding box center [383, 183] width 59 height 15
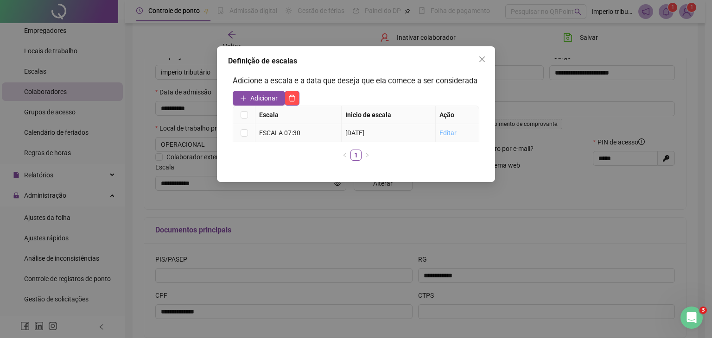
click at [451, 132] on link "Editar" at bounding box center [448, 132] width 17 height 7
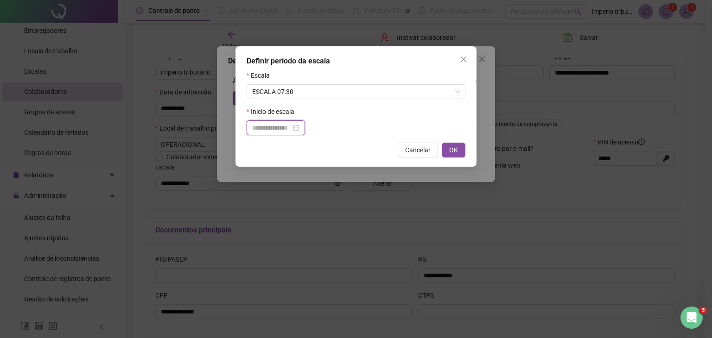
click at [270, 124] on input at bounding box center [271, 128] width 39 height 10
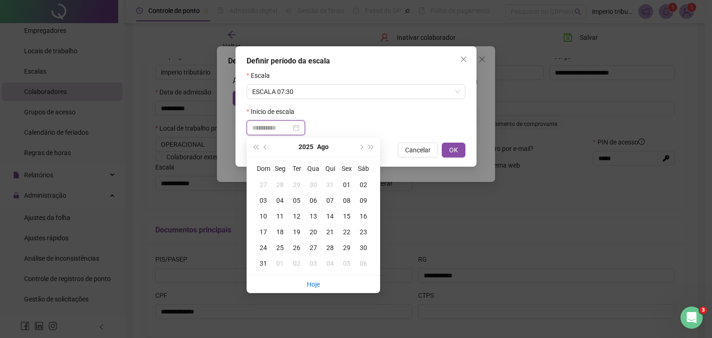
type input "**********"
click at [296, 230] on div "19" at bounding box center [296, 232] width 17 height 10
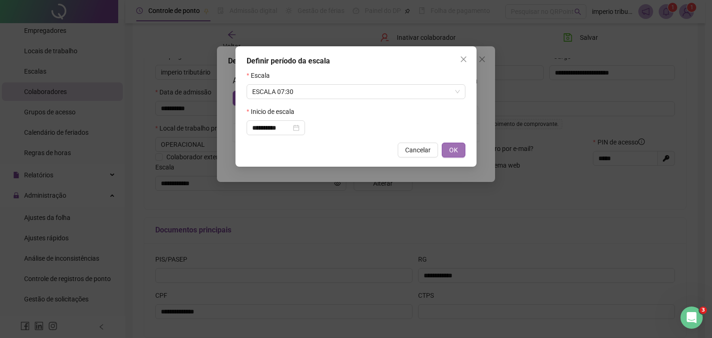
click at [452, 152] on span "OK" at bounding box center [453, 150] width 9 height 10
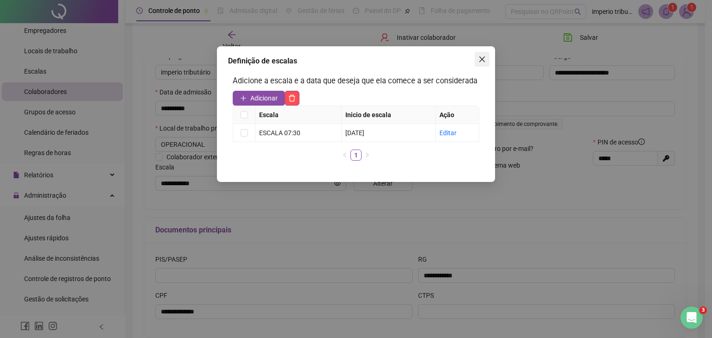
click at [480, 63] on button "Close" at bounding box center [482, 59] width 15 height 15
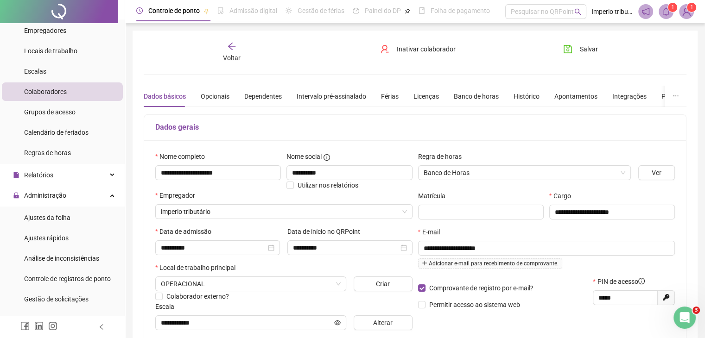
scroll to position [46, 0]
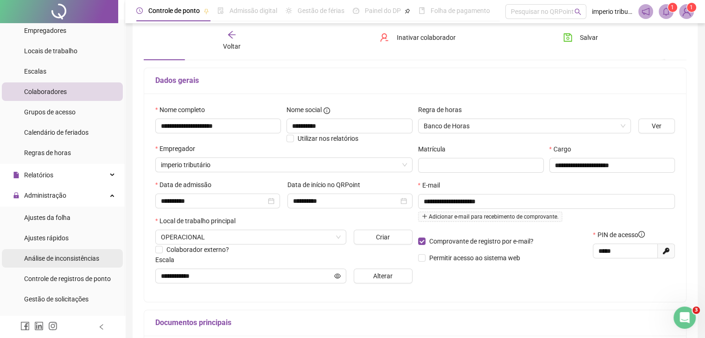
click at [88, 257] on span "Análise de inconsistências" at bounding box center [61, 258] width 75 height 7
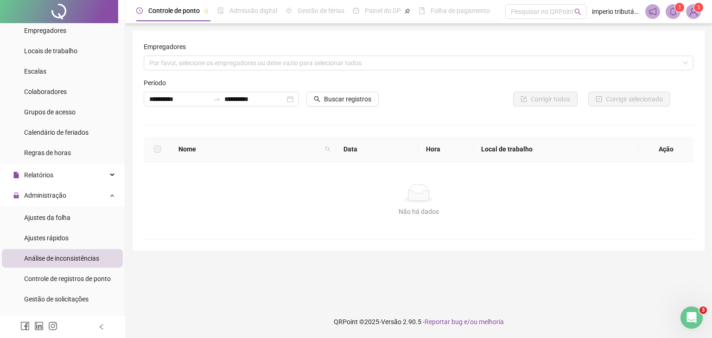
scroll to position [139, 0]
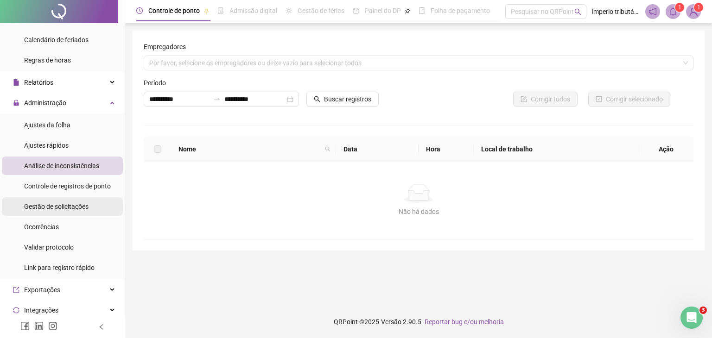
click at [79, 204] on span "Gestão de solicitações" at bounding box center [56, 206] width 64 height 7
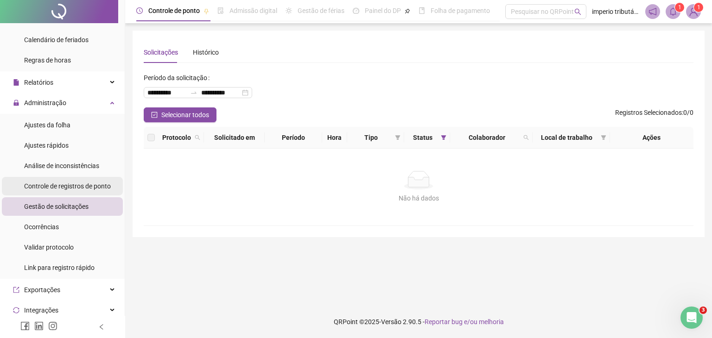
click at [98, 180] on div "Controle de registros de ponto" at bounding box center [67, 186] width 87 height 19
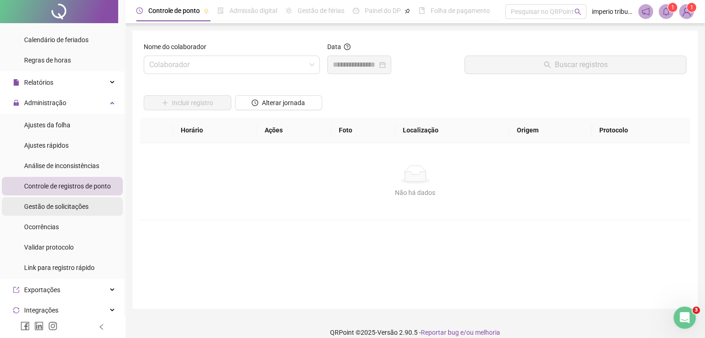
click at [96, 205] on li "Gestão de solicitações" at bounding box center [62, 207] width 121 height 19
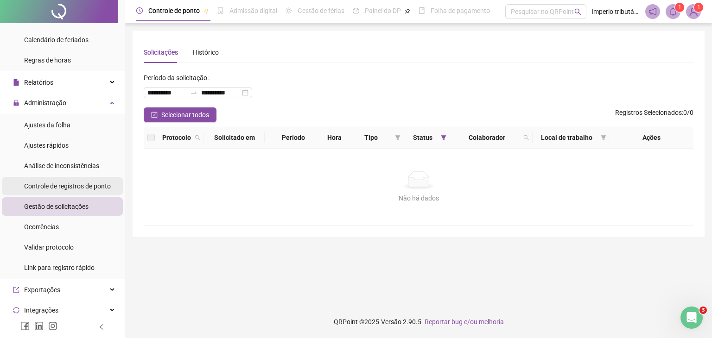
click at [98, 184] on span "Controle de registros de ponto" at bounding box center [67, 186] width 87 height 7
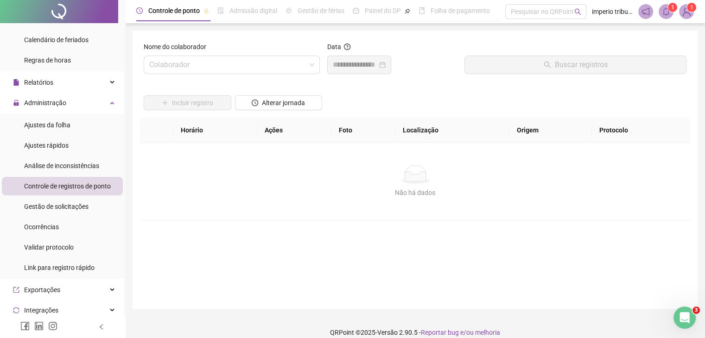
click at [96, 155] on ul "Ajustes da folha Ajustes rápidos Análise de inconsistências Controle de registr…" at bounding box center [62, 196] width 125 height 165
click at [82, 117] on li "Ajustes da folha" at bounding box center [62, 125] width 121 height 19
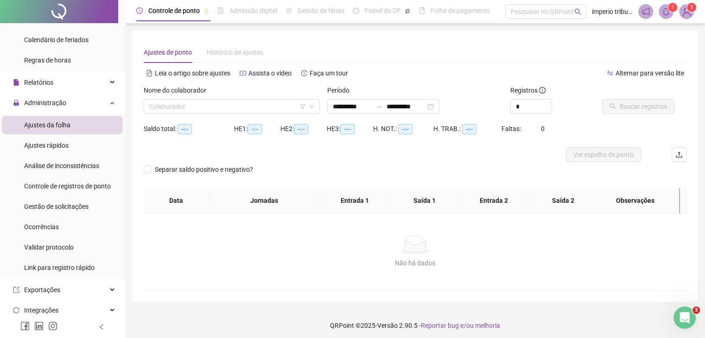
type input "**********"
click at [238, 99] on div "Nome do colaborador" at bounding box center [232, 92] width 176 height 14
click at [243, 104] on input "search" at bounding box center [227, 107] width 157 height 14
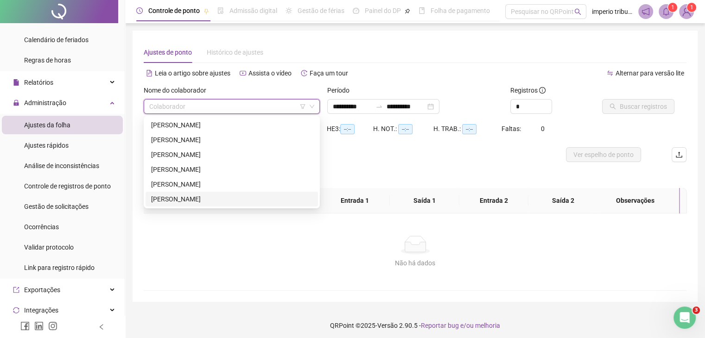
click at [203, 199] on div "[PERSON_NAME]" at bounding box center [231, 199] width 161 height 10
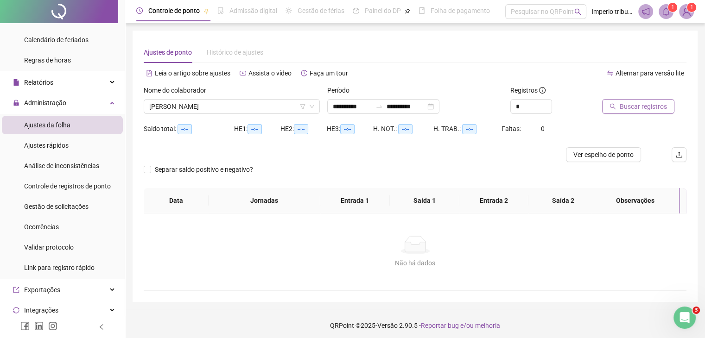
click at [624, 104] on span "Buscar registros" at bounding box center [643, 107] width 47 height 10
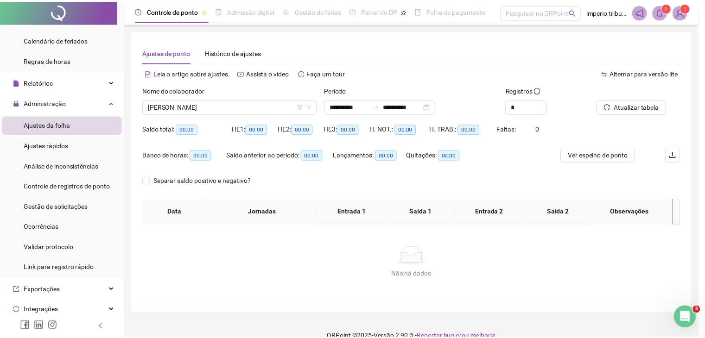
scroll to position [15, 0]
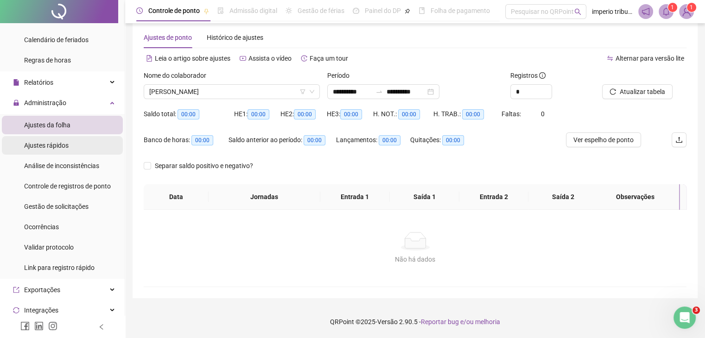
click at [99, 145] on li "Ajustes rápidos" at bounding box center [62, 145] width 121 height 19
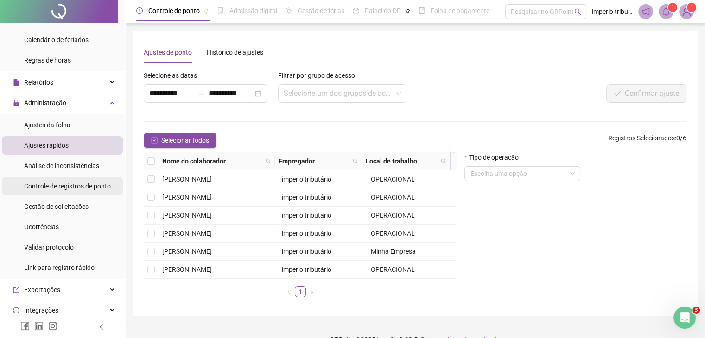
click at [48, 188] on span "Controle de registros de ponto" at bounding box center [67, 186] width 87 height 7
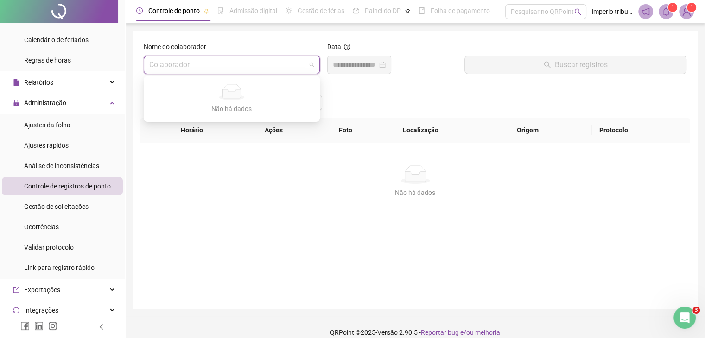
click at [182, 58] on input "search" at bounding box center [227, 65] width 157 height 18
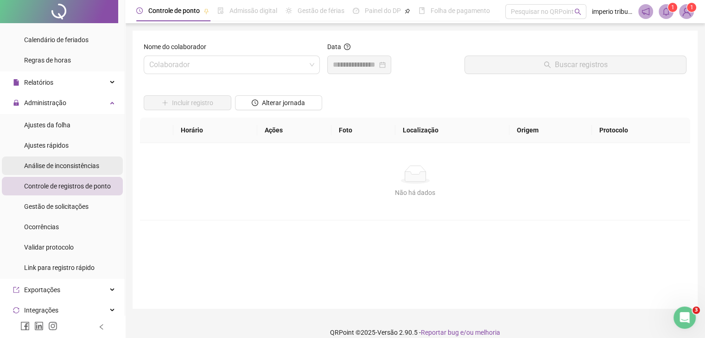
click at [78, 159] on div "Análise de inconsistências" at bounding box center [61, 166] width 75 height 19
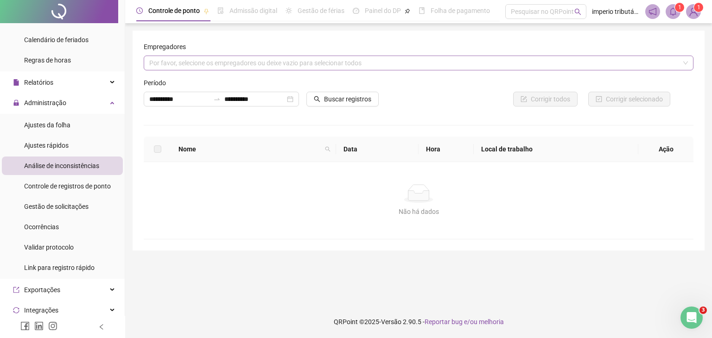
click at [211, 58] on div "Por favor, selecione os empregadores ou deixe vazio para selecionar todos" at bounding box center [419, 63] width 550 height 15
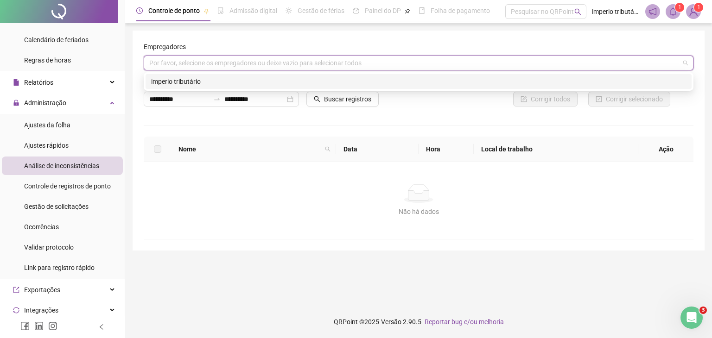
click at [185, 80] on div "imperio tributário" at bounding box center [418, 82] width 535 height 10
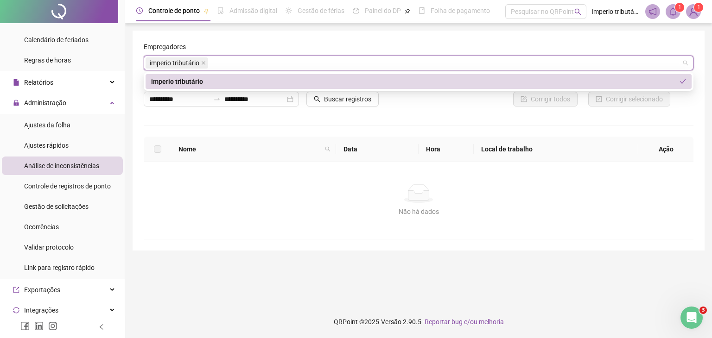
drag, startPoint x: 339, startPoint y: 118, endPoint x: 356, endPoint y: 115, distance: 16.5
click at [341, 118] on div "**********" at bounding box center [419, 141] width 550 height 198
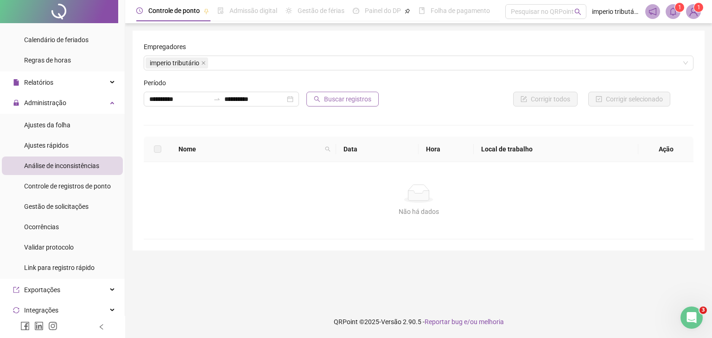
click at [339, 96] on span "Buscar registros" at bounding box center [347, 99] width 47 height 10
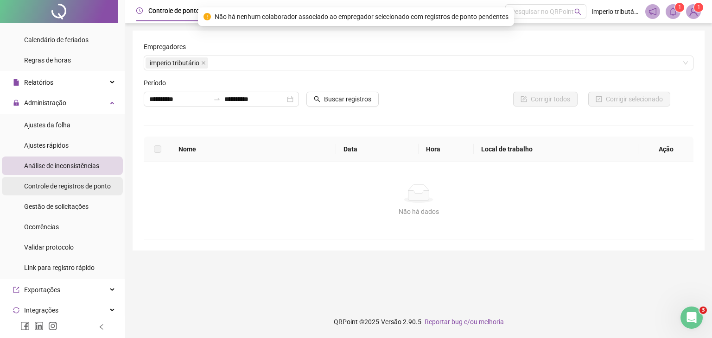
click at [82, 188] on span "Controle de registros de ponto" at bounding box center [67, 186] width 87 height 7
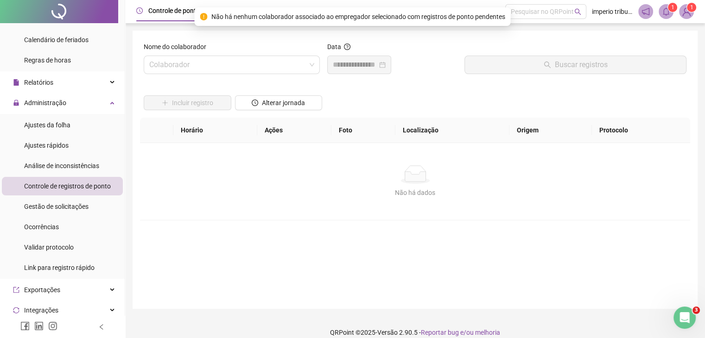
click at [55, 125] on span "Ajustes da folha" at bounding box center [47, 124] width 46 height 7
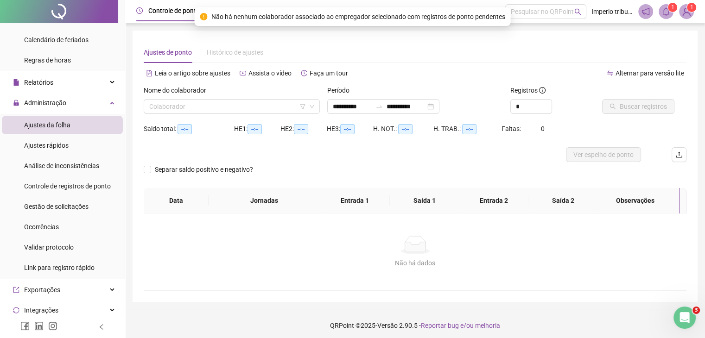
type input "**********"
drag, startPoint x: 222, startPoint y: 113, endPoint x: 228, endPoint y: 104, distance: 11.3
click at [222, 113] on input "search" at bounding box center [227, 107] width 157 height 14
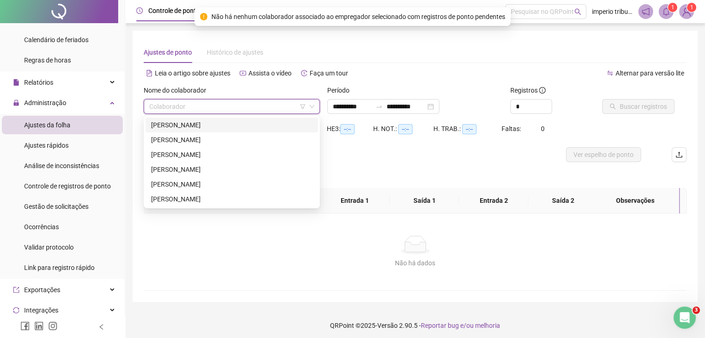
click at [218, 124] on div "[PERSON_NAME]" at bounding box center [231, 125] width 161 height 10
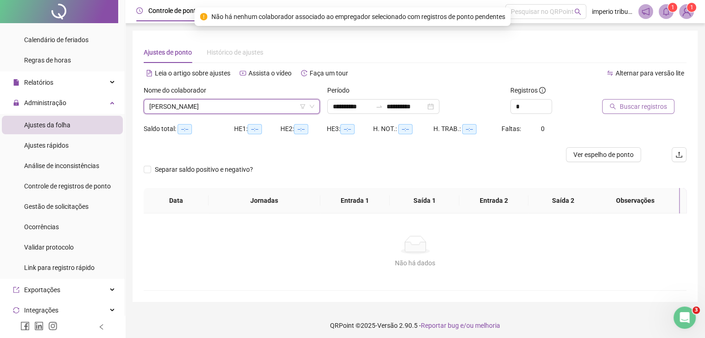
click at [626, 109] on span "Buscar registros" at bounding box center [643, 107] width 47 height 10
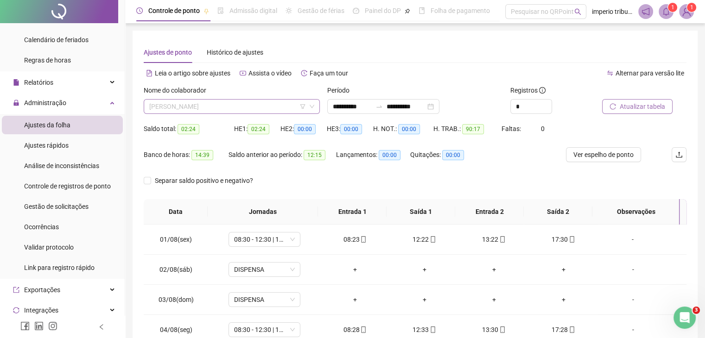
click at [260, 100] on span "[PERSON_NAME]" at bounding box center [231, 107] width 165 height 14
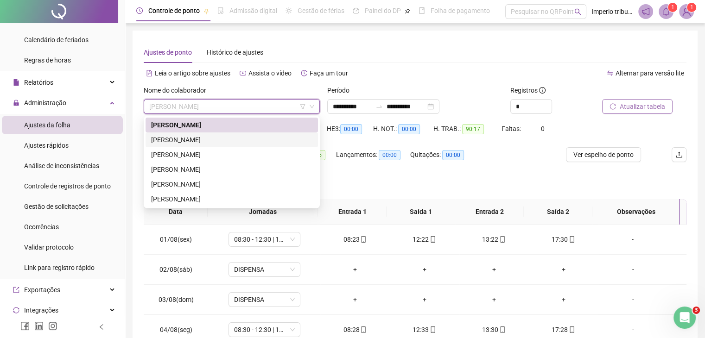
click at [211, 140] on div "[PERSON_NAME]" at bounding box center [231, 140] width 161 height 10
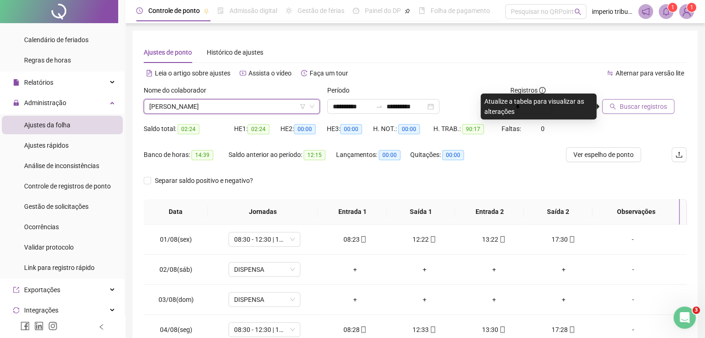
click at [618, 111] on button "Buscar registros" at bounding box center [638, 106] width 72 height 15
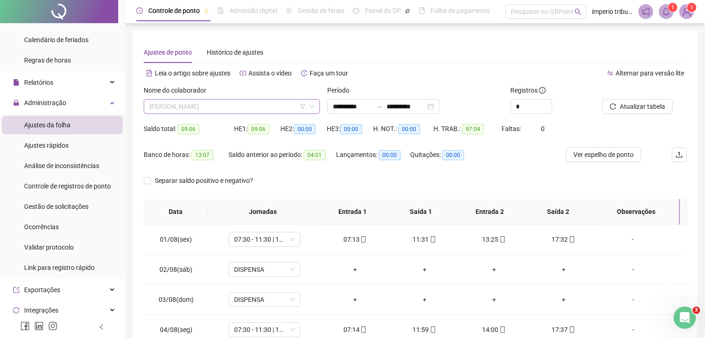
click at [241, 108] on span "[PERSON_NAME]" at bounding box center [231, 107] width 165 height 14
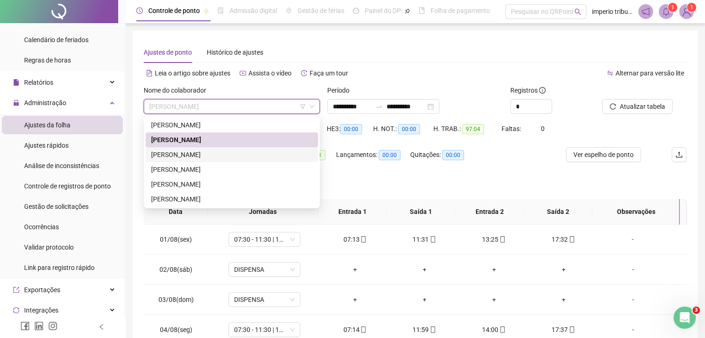
click at [224, 153] on div "[PERSON_NAME]" at bounding box center [231, 155] width 161 height 10
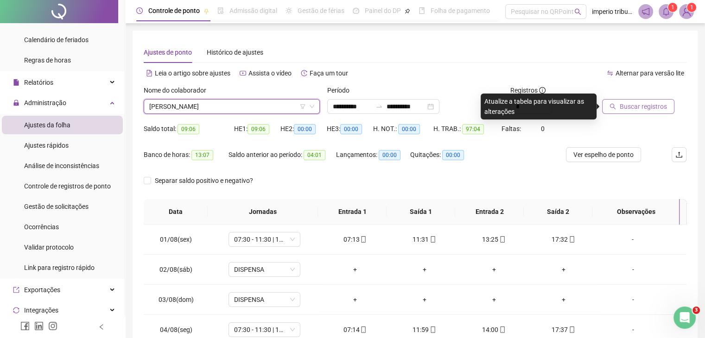
click at [628, 105] on span "Buscar registros" at bounding box center [643, 107] width 47 height 10
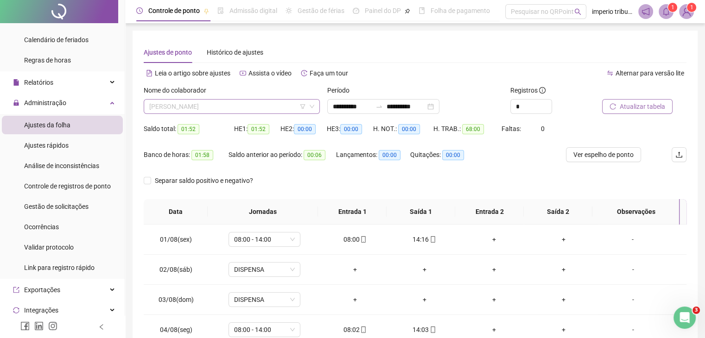
click at [254, 106] on span "[PERSON_NAME]" at bounding box center [231, 107] width 165 height 14
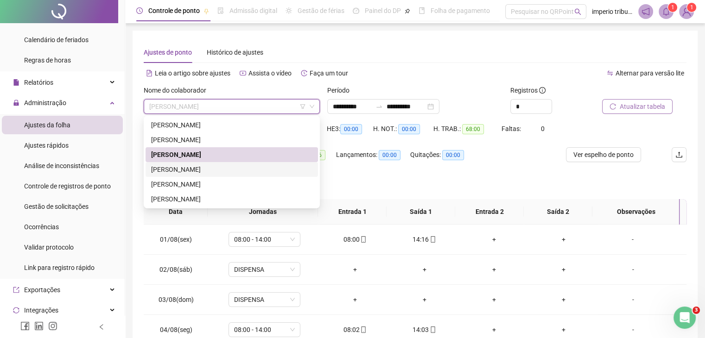
click at [217, 169] on div "[PERSON_NAME]" at bounding box center [231, 170] width 161 height 10
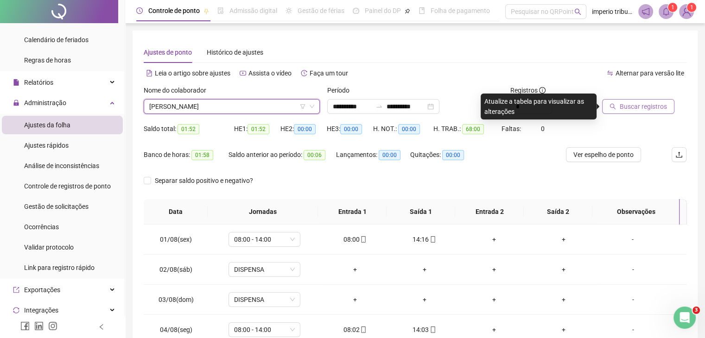
click at [660, 113] on button "Buscar registros" at bounding box center [638, 106] width 72 height 15
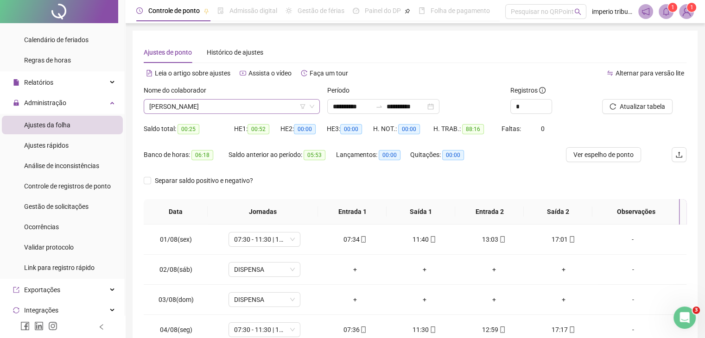
click at [258, 111] on span "[PERSON_NAME]" at bounding box center [231, 107] width 165 height 14
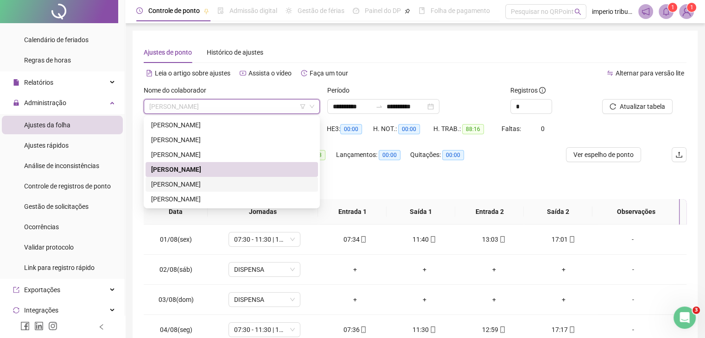
click at [230, 189] on div "[PERSON_NAME]" at bounding box center [231, 184] width 161 height 10
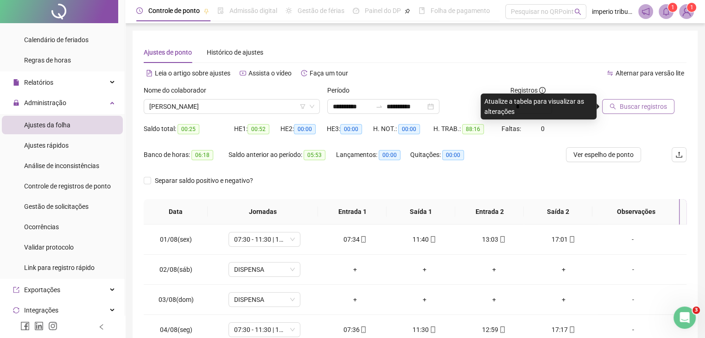
click at [663, 105] on span "Buscar registros" at bounding box center [643, 107] width 47 height 10
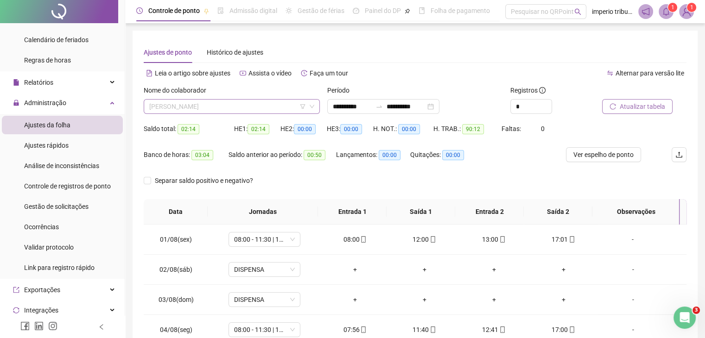
click at [250, 114] on div "[PERSON_NAME]" at bounding box center [232, 106] width 176 height 15
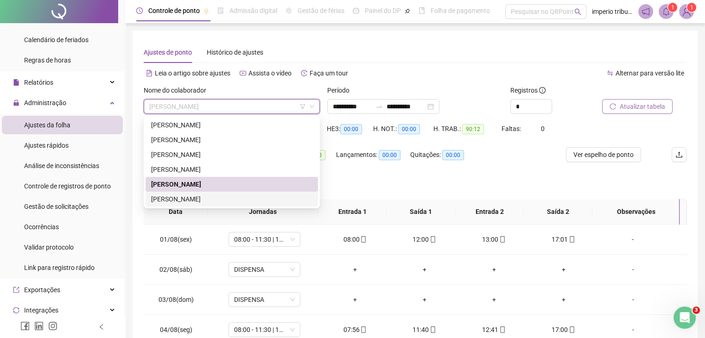
click at [204, 204] on div "[PERSON_NAME]" at bounding box center [232, 199] width 172 height 15
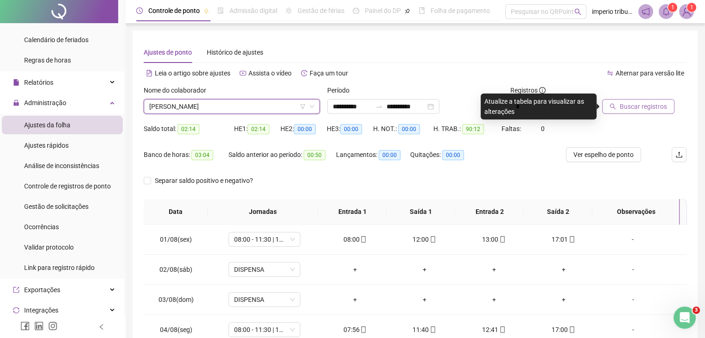
click at [657, 110] on span "Buscar registros" at bounding box center [643, 107] width 47 height 10
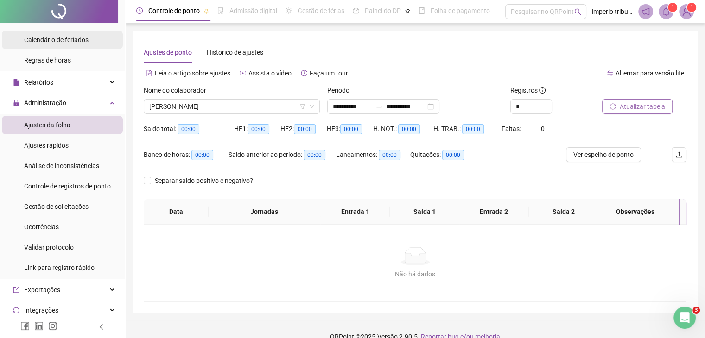
click at [61, 38] on span "Calendário de feriados" at bounding box center [56, 39] width 64 height 7
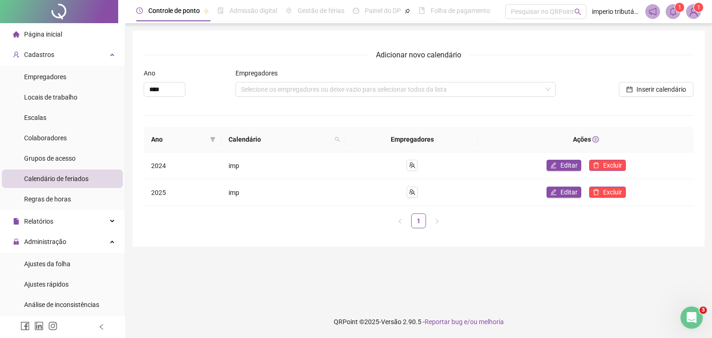
click at [61, 36] on li "Página inicial" at bounding box center [62, 34] width 121 height 19
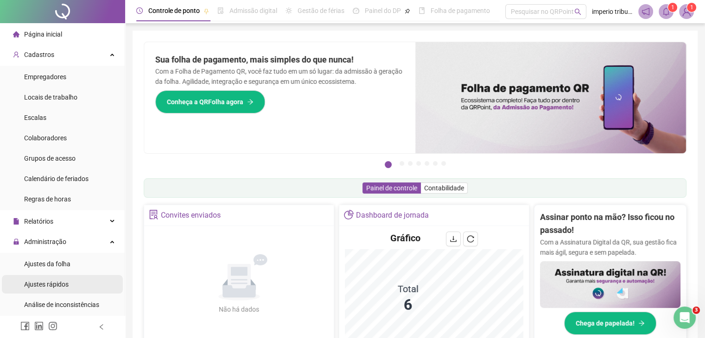
click at [76, 307] on span "Análise de inconsistências" at bounding box center [61, 304] width 75 height 7
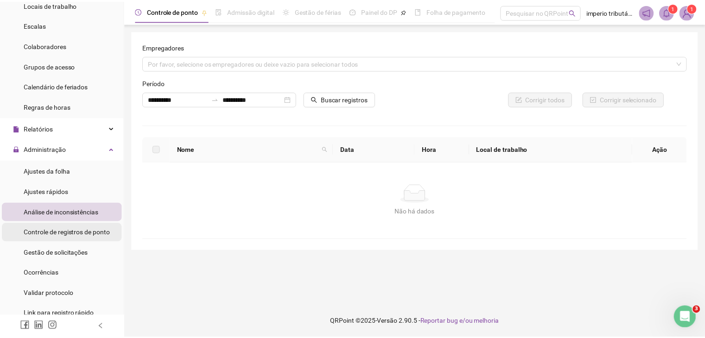
scroll to position [139, 0]
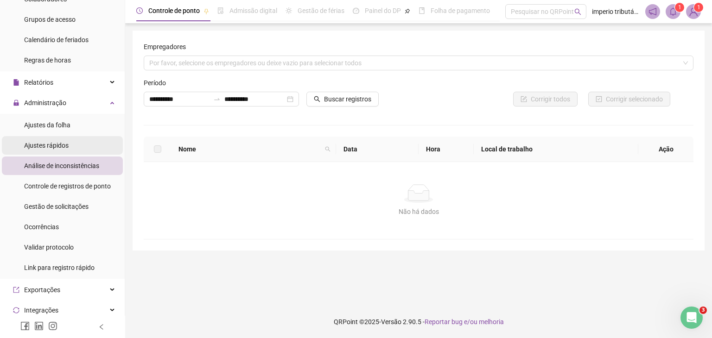
click at [79, 137] on li "Ajustes rápidos" at bounding box center [62, 145] width 121 height 19
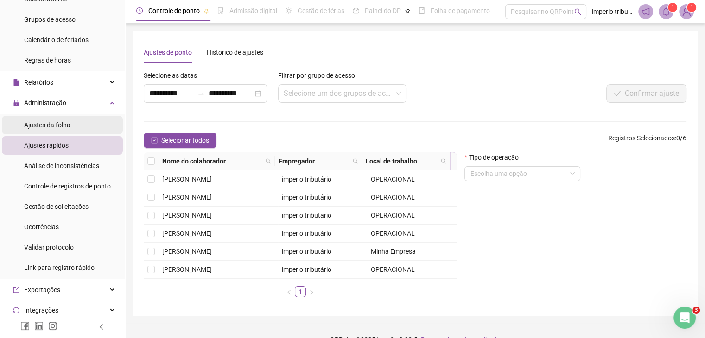
click at [84, 121] on li "Ajustes da folha" at bounding box center [62, 125] width 121 height 19
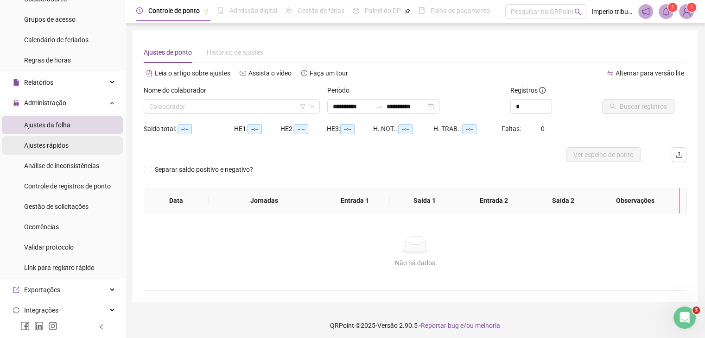
type input "**********"
click at [79, 145] on li "Ajustes rápidos" at bounding box center [62, 145] width 121 height 19
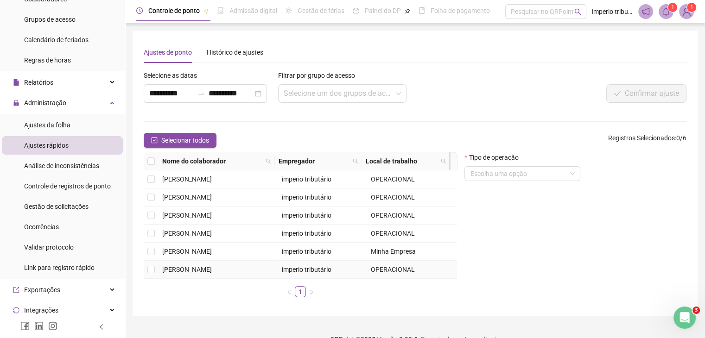
click at [199, 268] on span "[PERSON_NAME]" at bounding box center [187, 269] width 50 height 7
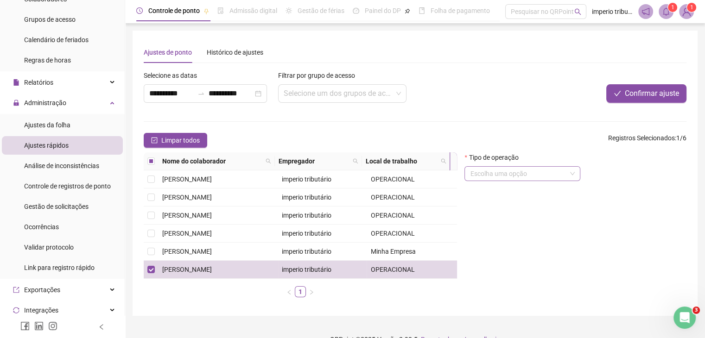
click at [540, 180] on input "search" at bounding box center [518, 174] width 96 height 14
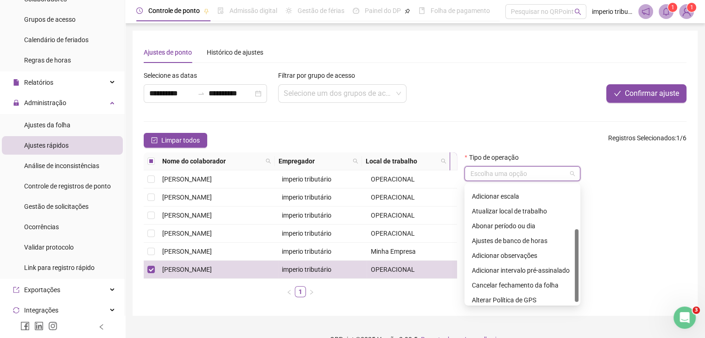
scroll to position [74, 0]
drag, startPoint x: 577, startPoint y: 198, endPoint x: 572, endPoint y: 292, distance: 93.8
click at [570, 292] on div "Atualizar empregador Adicionar escala Atualizar local de trabalho Abonar períod…" at bounding box center [522, 244] width 112 height 119
click at [638, 213] on div "Tipo de operação Escolha uma opção" at bounding box center [576, 229] width 230 height 153
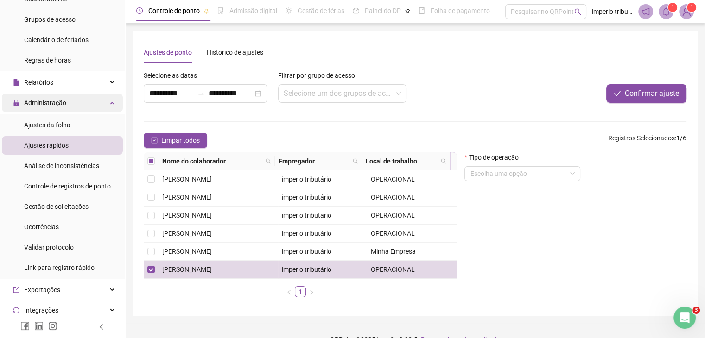
click at [68, 94] on div "Administração" at bounding box center [62, 103] width 121 height 19
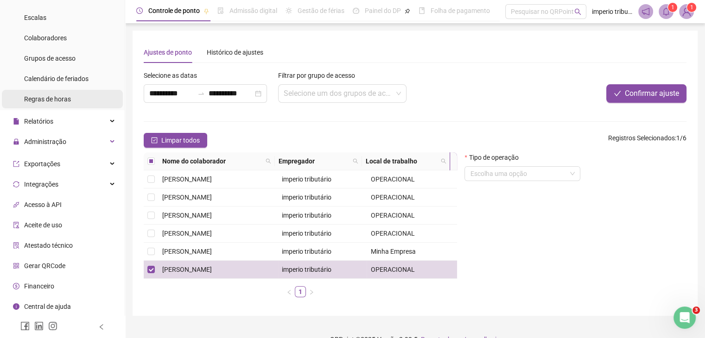
scroll to position [98, 0]
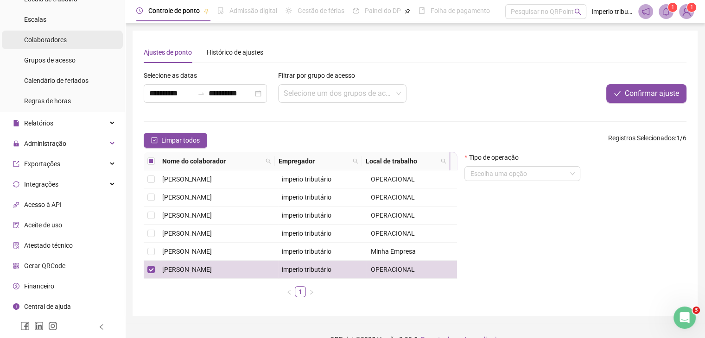
click at [60, 31] on div "Colaboradores" at bounding box center [45, 40] width 43 height 19
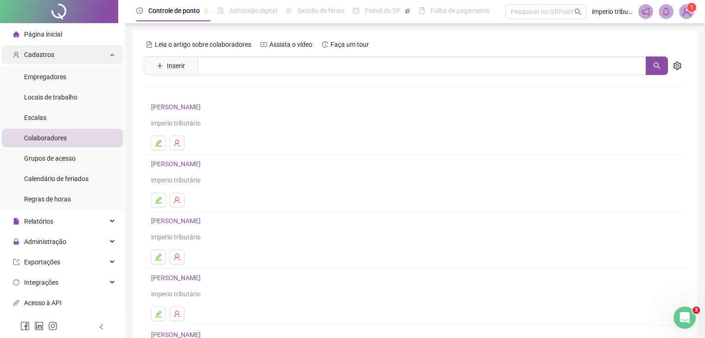
click at [82, 58] on div "Cadastros" at bounding box center [62, 54] width 121 height 19
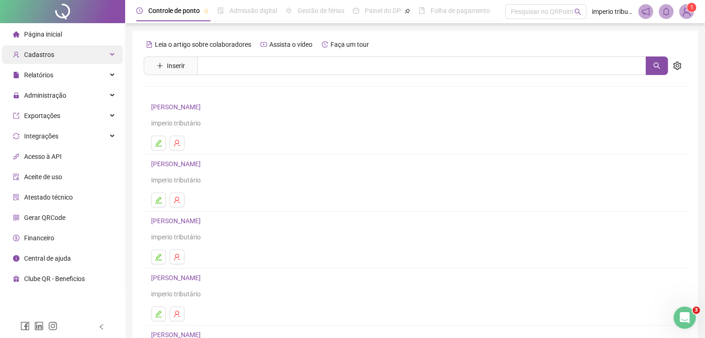
click at [86, 56] on div "Cadastros" at bounding box center [62, 54] width 121 height 19
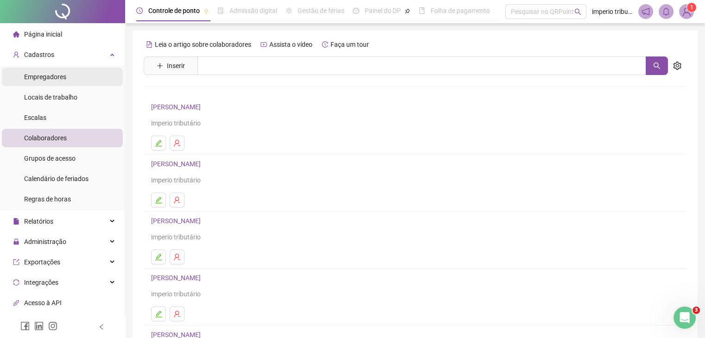
click at [80, 84] on li "Empregadores" at bounding box center [62, 77] width 121 height 19
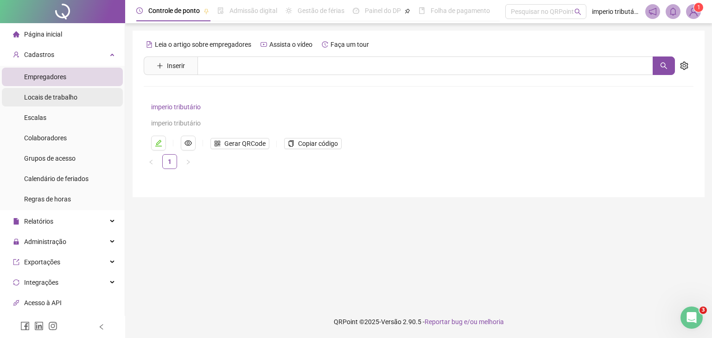
click at [83, 104] on li "Locais de trabalho" at bounding box center [62, 97] width 121 height 19
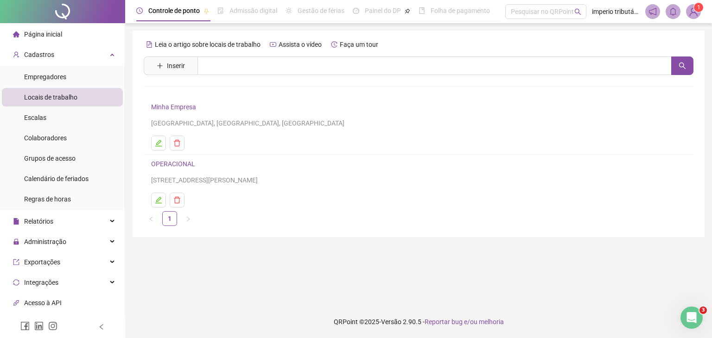
click at [81, 149] on ul "Empregadores Locais de trabalho Escalas Colaboradores Grupos de acesso Calendár…" at bounding box center [62, 138] width 125 height 145
click at [87, 135] on li "Colaboradores" at bounding box center [62, 138] width 121 height 19
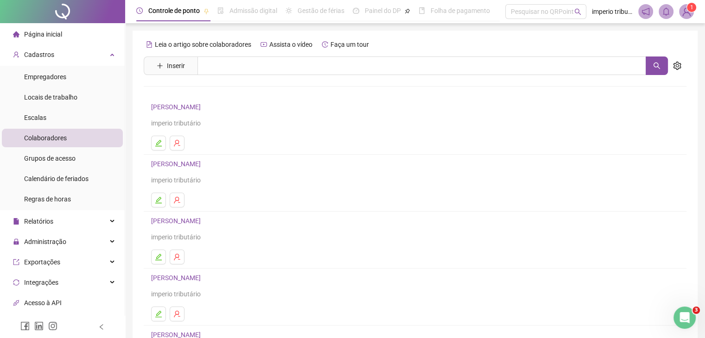
click at [204, 109] on link "[PERSON_NAME]" at bounding box center [177, 106] width 52 height 7
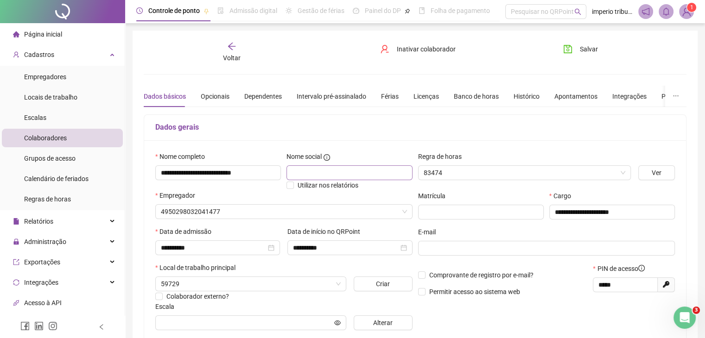
type input "**********"
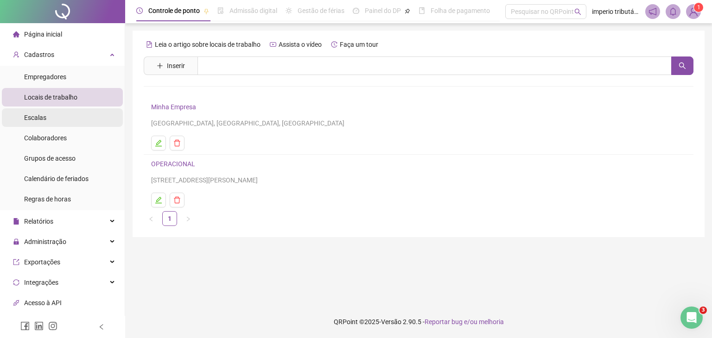
click at [64, 125] on li "Escalas" at bounding box center [62, 118] width 121 height 19
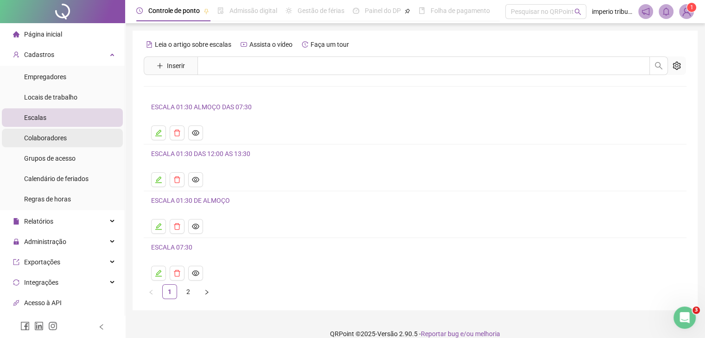
click at [63, 140] on span "Colaboradores" at bounding box center [45, 137] width 43 height 7
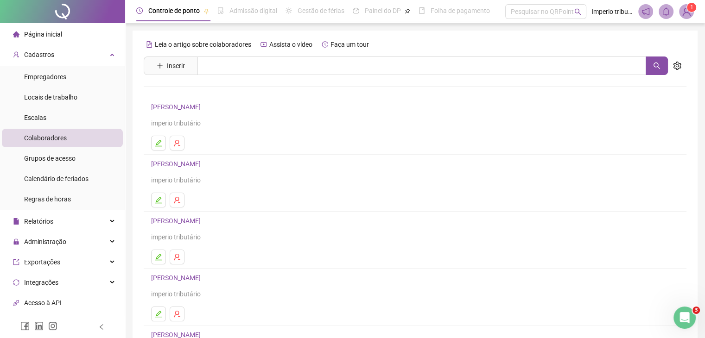
click at [175, 164] on link "[PERSON_NAME]" at bounding box center [177, 163] width 52 height 7
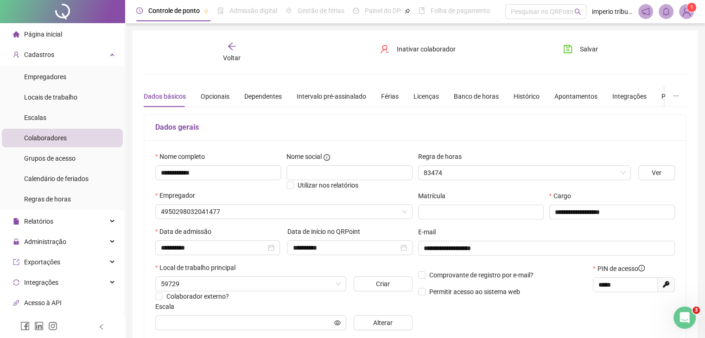
type input "**********"
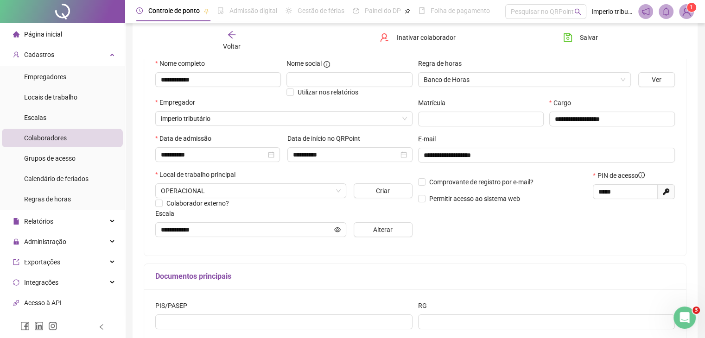
click at [79, 139] on li "Colaboradores" at bounding box center [62, 138] width 121 height 19
click at [76, 139] on li "Colaboradores" at bounding box center [62, 138] width 121 height 19
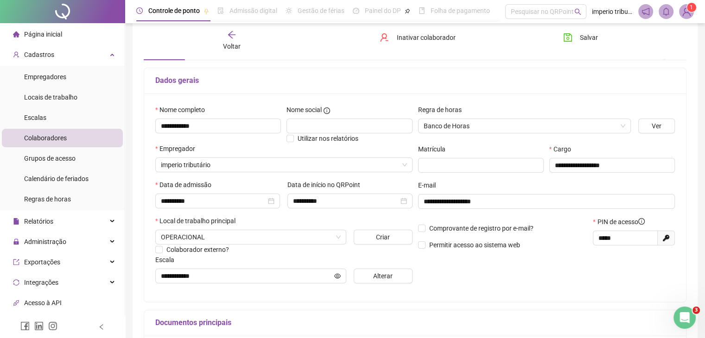
click at [221, 51] on div "Voltar Inativar colaborador [PERSON_NAME]" at bounding box center [415, 40] width 550 height 35
click at [235, 44] on span "Voltar" at bounding box center [232, 46] width 18 height 7
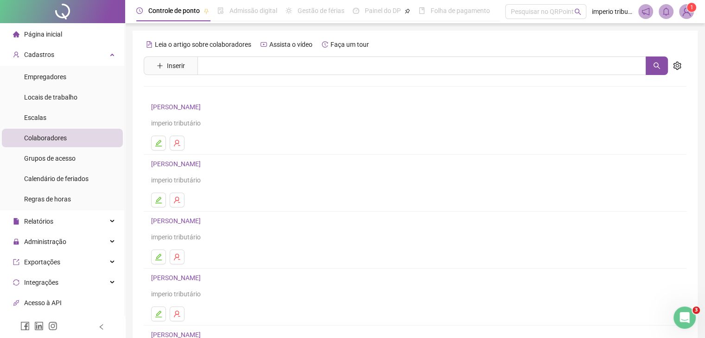
click at [212, 226] on h4 "[PERSON_NAME]" at bounding box center [415, 221] width 528 height 11
click at [204, 221] on link "[PERSON_NAME]" at bounding box center [177, 220] width 52 height 7
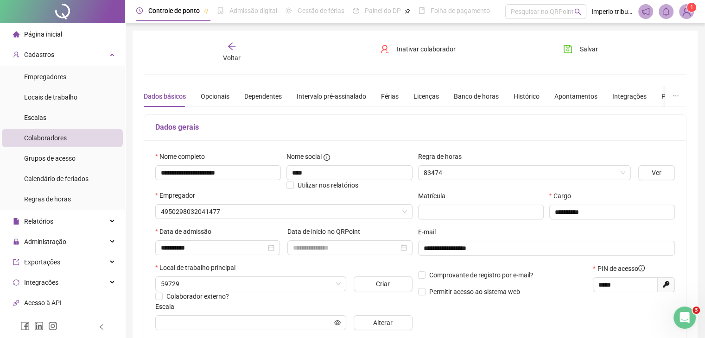
type input "**********"
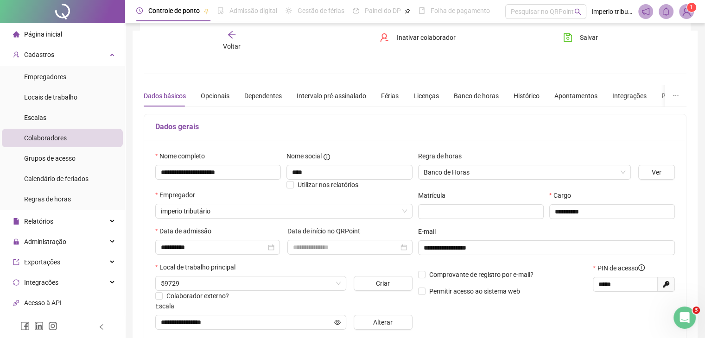
scroll to position [93, 0]
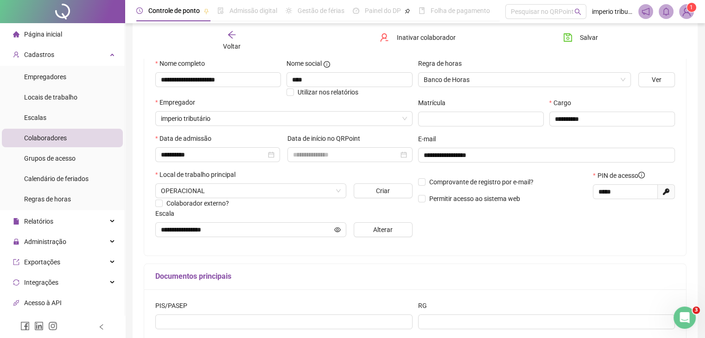
click at [60, 147] on div "Colaboradores" at bounding box center [45, 138] width 43 height 19
click at [67, 140] on li "Colaboradores" at bounding box center [62, 138] width 121 height 19
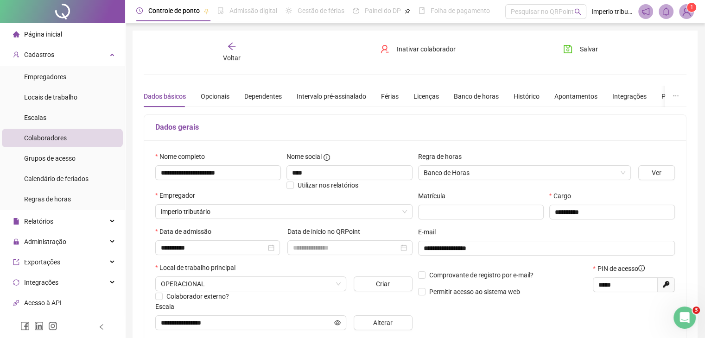
click at [241, 48] on div "Voltar" at bounding box center [232, 52] width 84 height 21
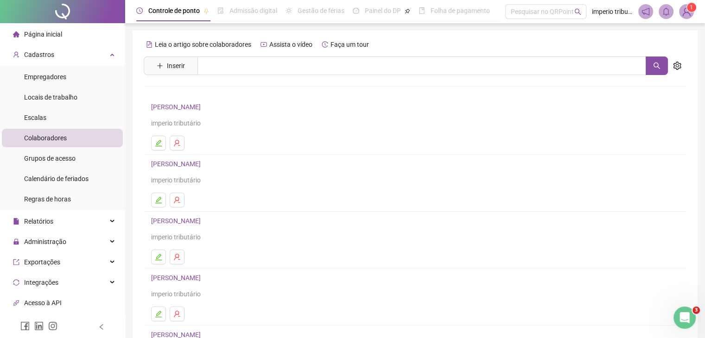
scroll to position [93, 0]
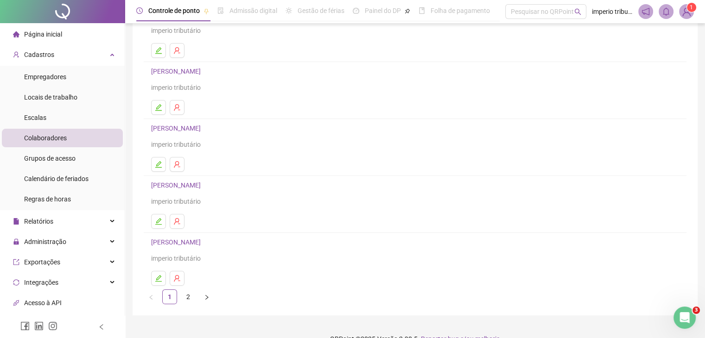
click at [204, 182] on link "[PERSON_NAME]" at bounding box center [177, 185] width 52 height 7
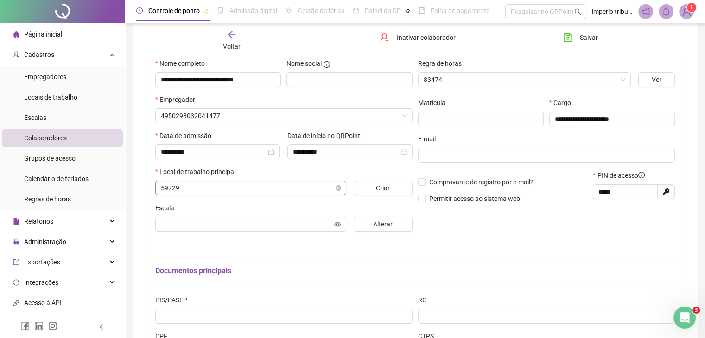
scroll to position [97, 0]
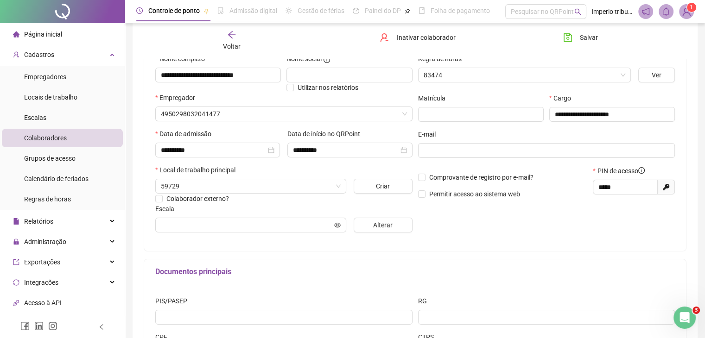
type input "**********"
click at [82, 137] on li "Colaboradores" at bounding box center [62, 138] width 121 height 19
click at [232, 43] on span "Voltar" at bounding box center [232, 46] width 18 height 7
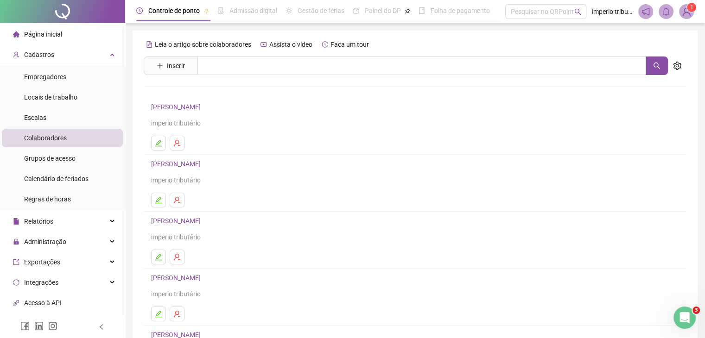
scroll to position [93, 0]
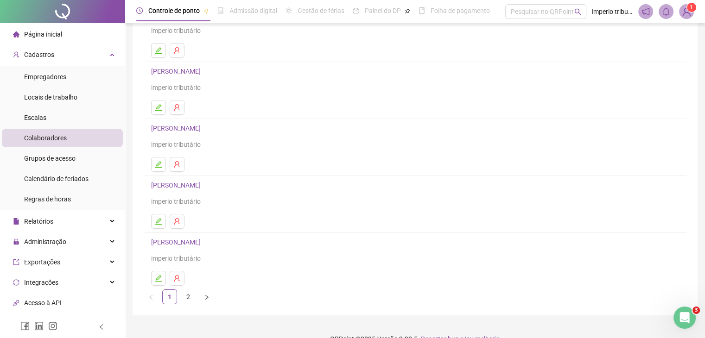
click at [204, 243] on link "[PERSON_NAME]" at bounding box center [177, 242] width 52 height 7
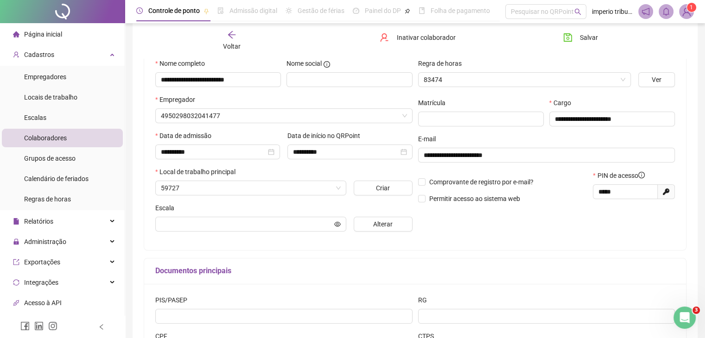
scroll to position [97, 0]
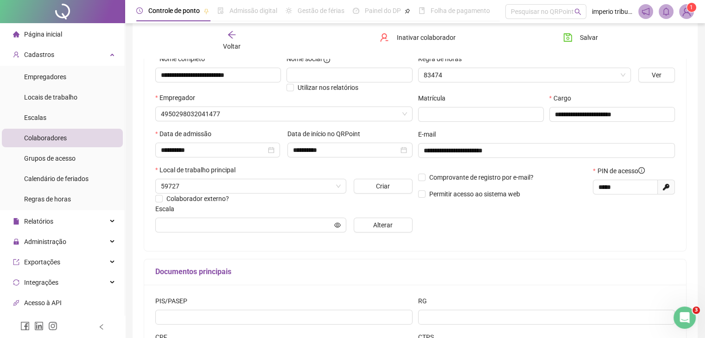
type input "**********"
click at [237, 185] on span "Minha Empresa" at bounding box center [251, 186] width 180 height 14
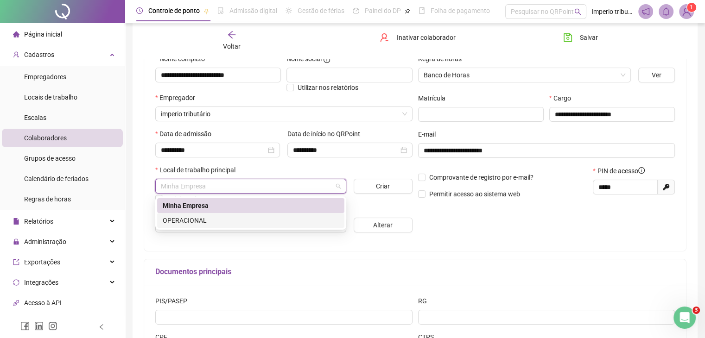
click at [226, 220] on div "OPERACIONAL" at bounding box center [251, 221] width 176 height 10
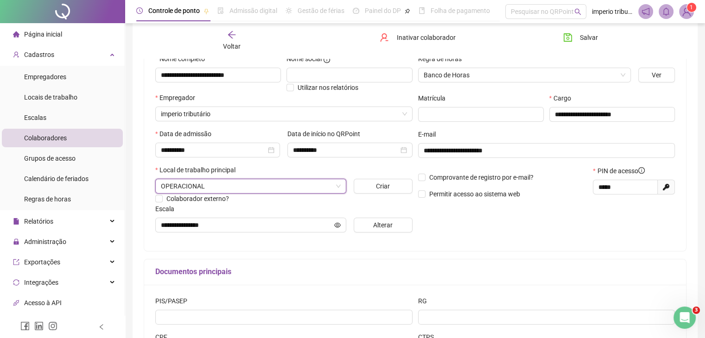
click at [410, 201] on div "Colaborador externo?" at bounding box center [283, 199] width 257 height 10
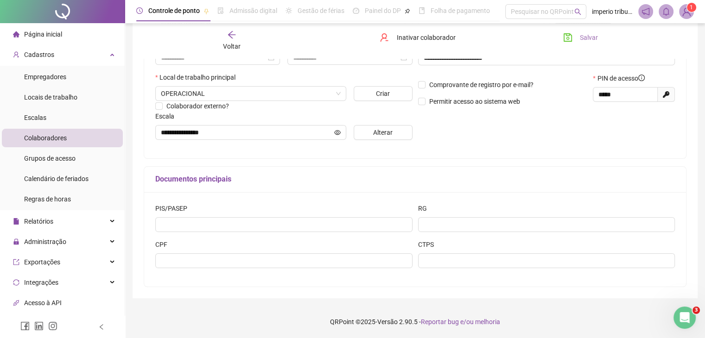
click at [591, 37] on span "Salvar" at bounding box center [589, 37] width 18 height 10
click at [54, 42] on div "Página inicial" at bounding box center [37, 34] width 49 height 19
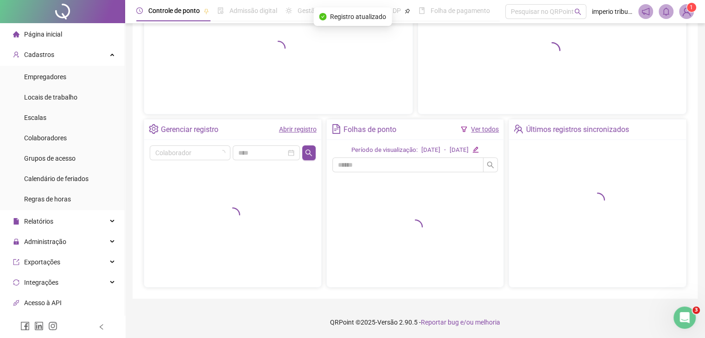
click at [56, 39] on div "Página inicial" at bounding box center [37, 34] width 49 height 19
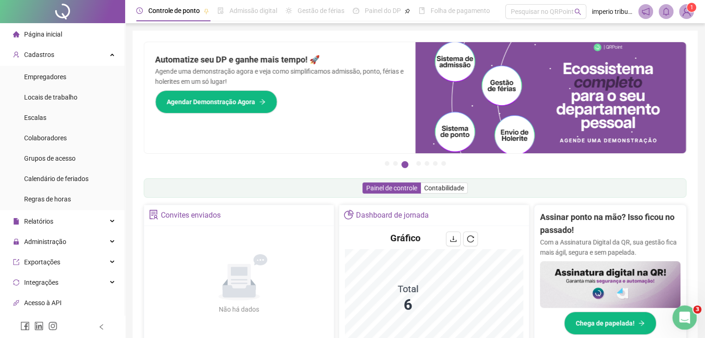
click at [690, 319] on div "Abertura do Messenger da Intercom" at bounding box center [683, 316] width 31 height 31
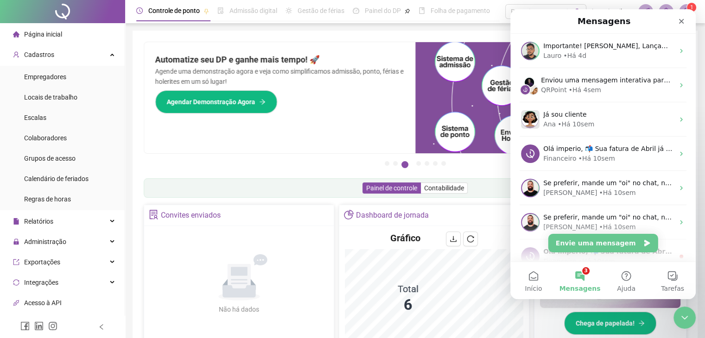
click at [577, 276] on button "3 Mensagens" at bounding box center [580, 280] width 46 height 37
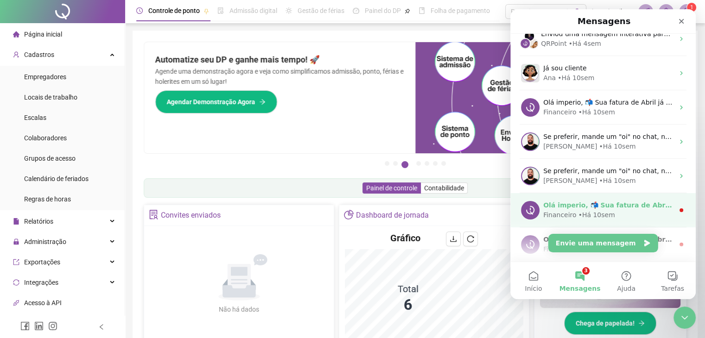
scroll to position [93, 0]
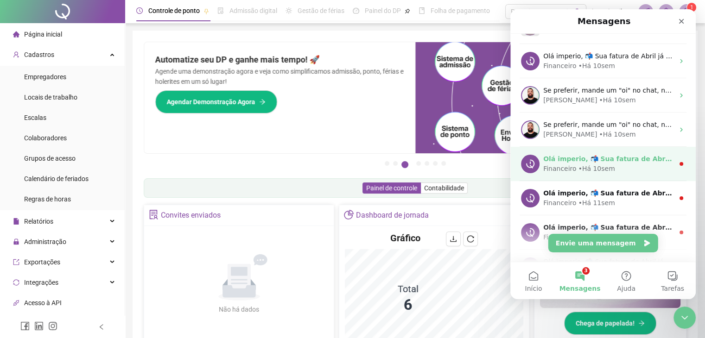
click at [642, 168] on div "Financeiro • Há 10sem" at bounding box center [608, 169] width 131 height 10
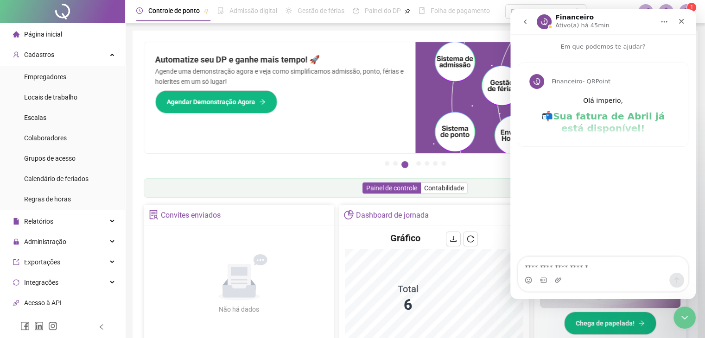
click at [524, 24] on icon "go back" at bounding box center [525, 21] width 7 height 7
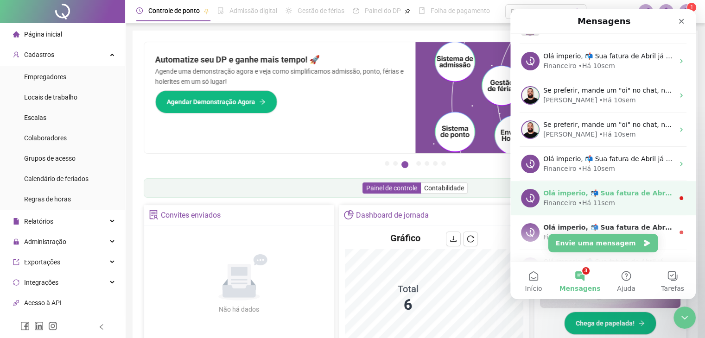
scroll to position [185, 0]
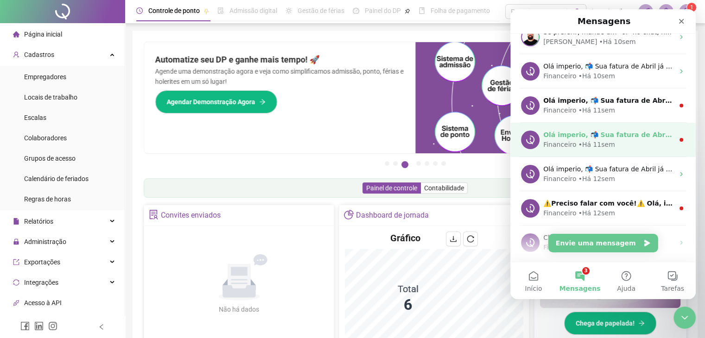
click at [656, 141] on div "Financeiro • Há 11sem" at bounding box center [608, 145] width 131 height 10
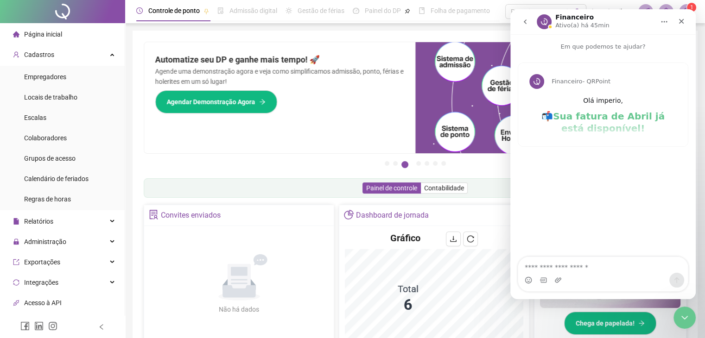
click at [524, 18] on icon "go back" at bounding box center [525, 21] width 7 height 7
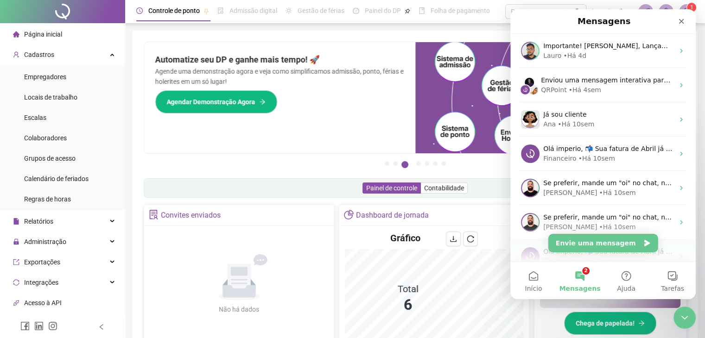
scroll to position [93, 0]
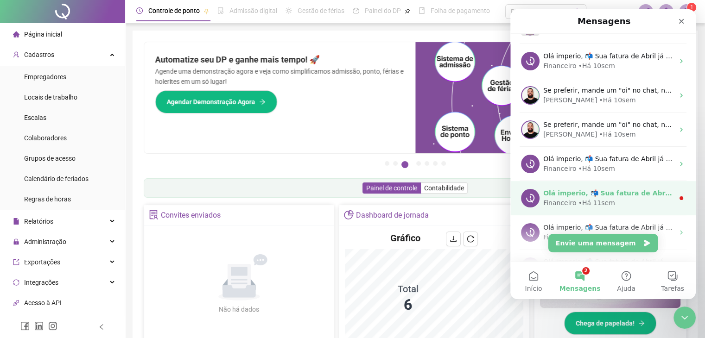
click at [654, 213] on div "Olá imperio, 📬 Sua fatura de Abril já está disponível! Olá, tudo bem? Passando …" at bounding box center [603, 198] width 185 height 34
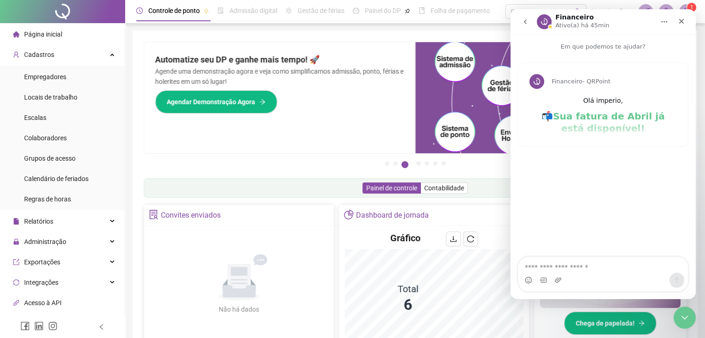
click at [526, 19] on icon "go back" at bounding box center [525, 21] width 7 height 7
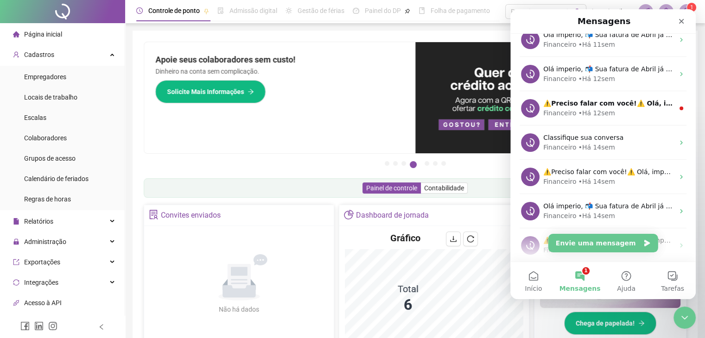
scroll to position [256, 0]
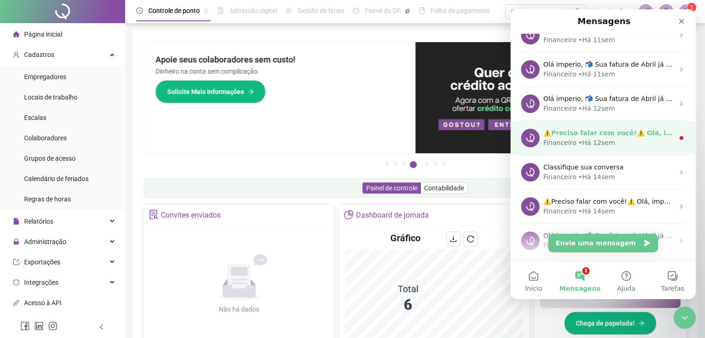
click at [629, 140] on div "Financeiro • Há 12sem" at bounding box center [608, 143] width 131 height 10
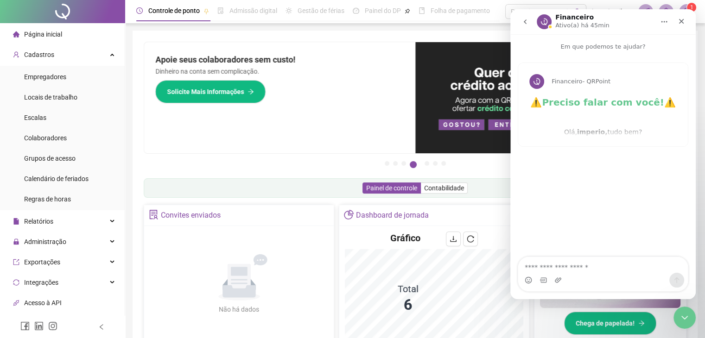
click at [523, 13] on button "go back" at bounding box center [526, 22] width 18 height 18
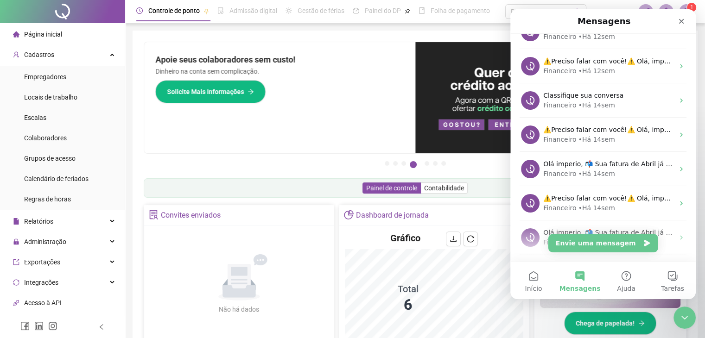
scroll to position [0, 0]
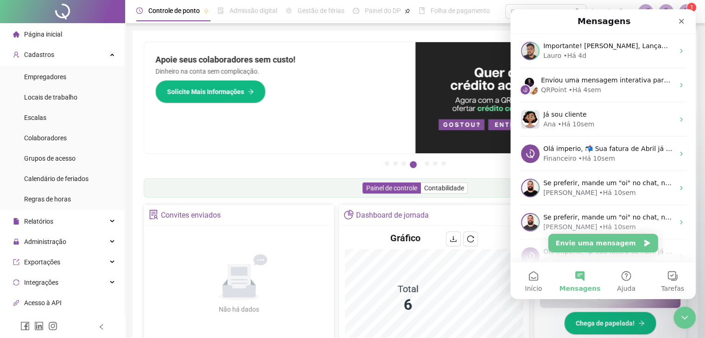
click at [359, 141] on div "Apoie seus colaboradores sem custo! Dinheiro na conta sem complicação. Solicite…" at bounding box center [279, 97] width 271 height 111
click at [680, 319] on icon "Encerramento do Messenger da Intercom" at bounding box center [683, 316] width 11 height 11
